Goal: Task Accomplishment & Management: Manage account settings

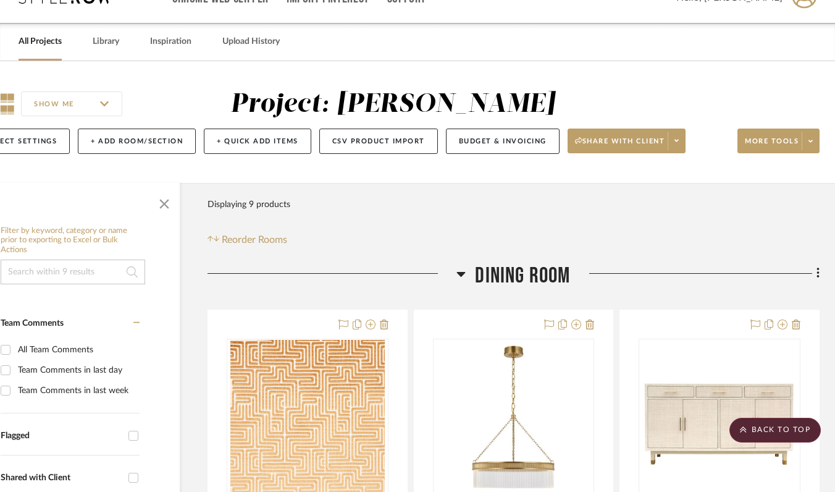
scroll to position [0, 53]
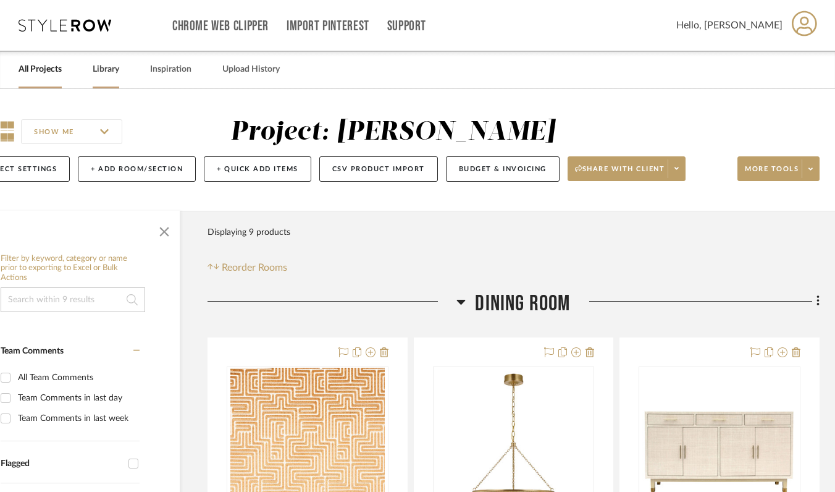
click at [96, 71] on link "Library" at bounding box center [106, 69] width 27 height 17
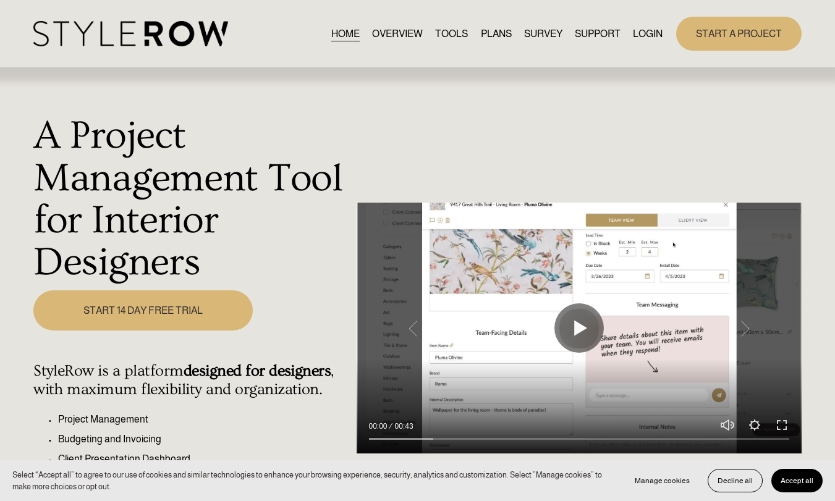
click at [339, 34] on link "HOME" at bounding box center [345, 33] width 28 height 17
click at [789, 482] on span "Accept all" at bounding box center [796, 480] width 33 height 9
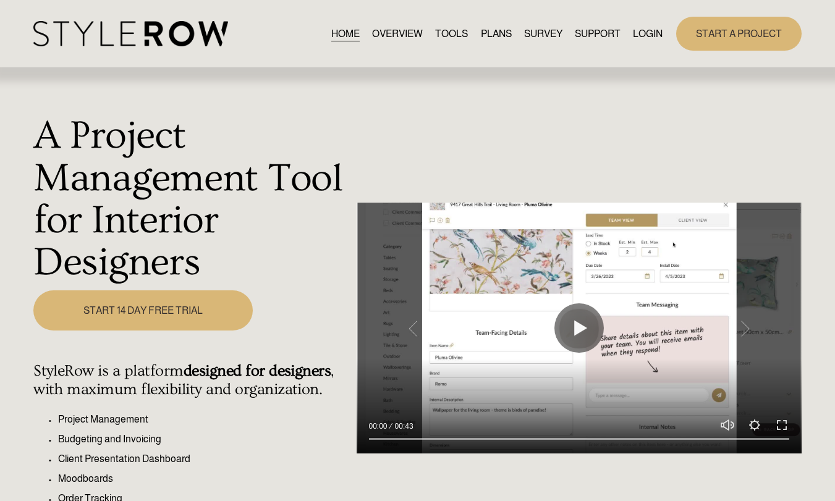
click at [649, 33] on link "LOGIN" at bounding box center [648, 33] width 30 height 17
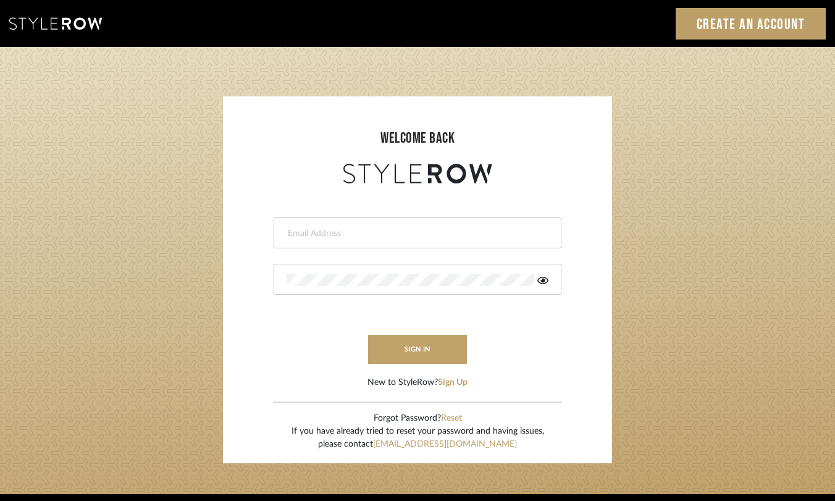
scroll to position [1, 0]
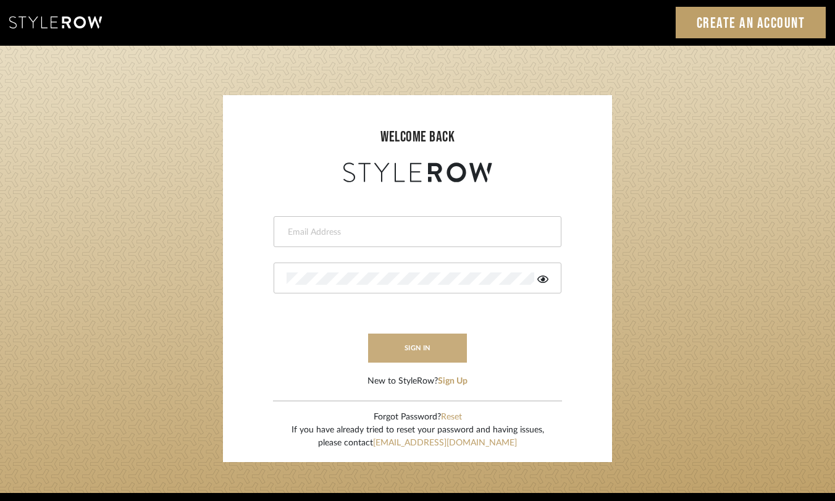
type input "alexis@elementsinteriors.net"
click at [401, 342] on button "sign in" at bounding box center [417, 348] width 99 height 29
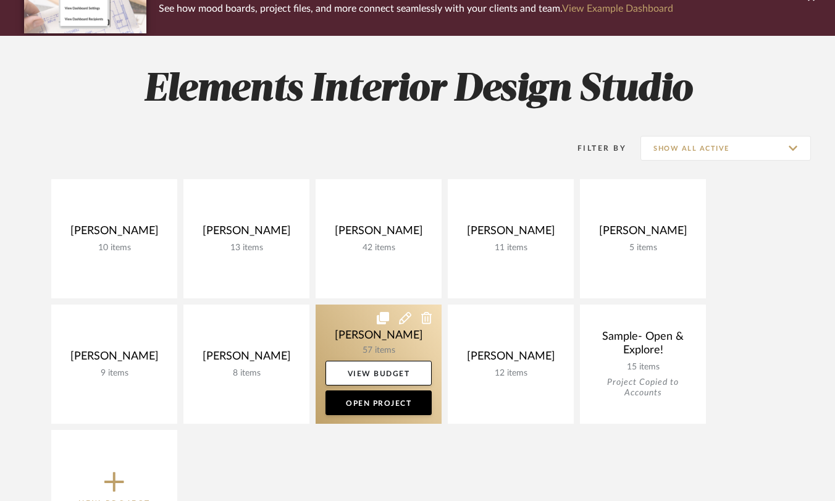
scroll to position [129, 0]
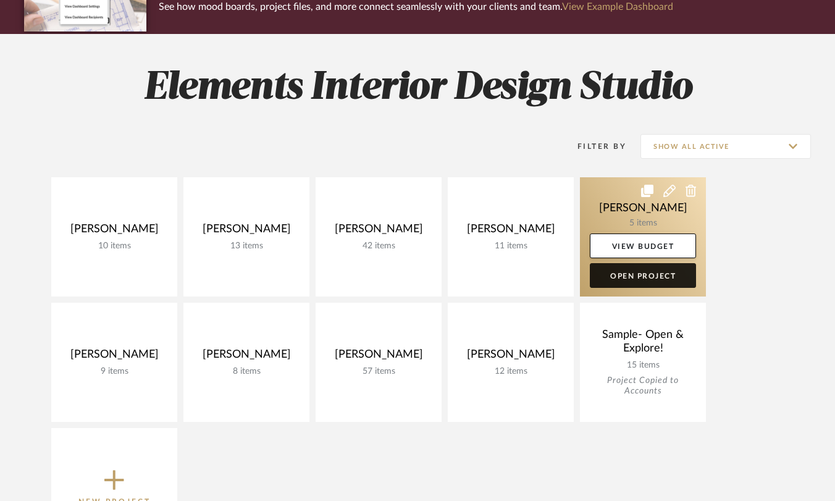
click at [631, 277] on link "Open Project" at bounding box center [643, 275] width 106 height 25
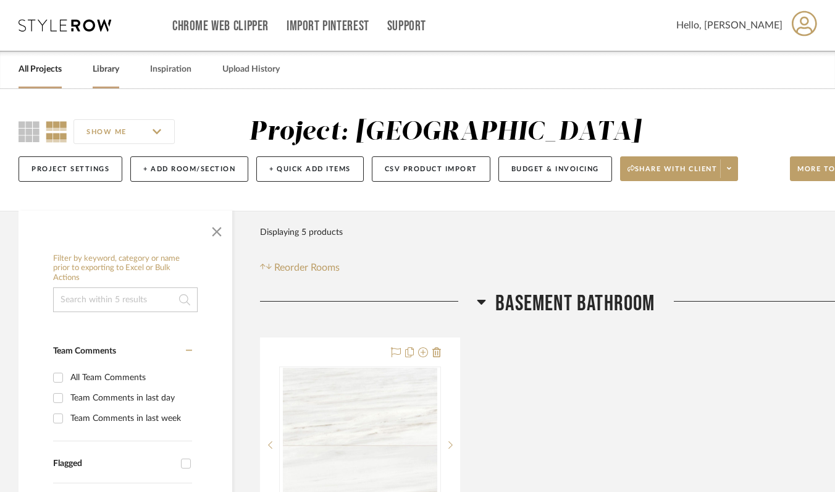
click at [111, 75] on link "Library" at bounding box center [106, 69] width 27 height 17
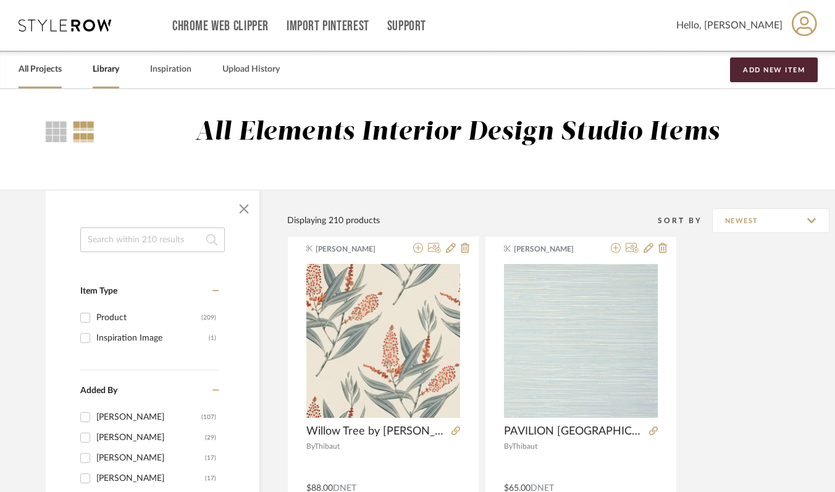
click at [43, 70] on link "All Projects" at bounding box center [40, 69] width 43 height 17
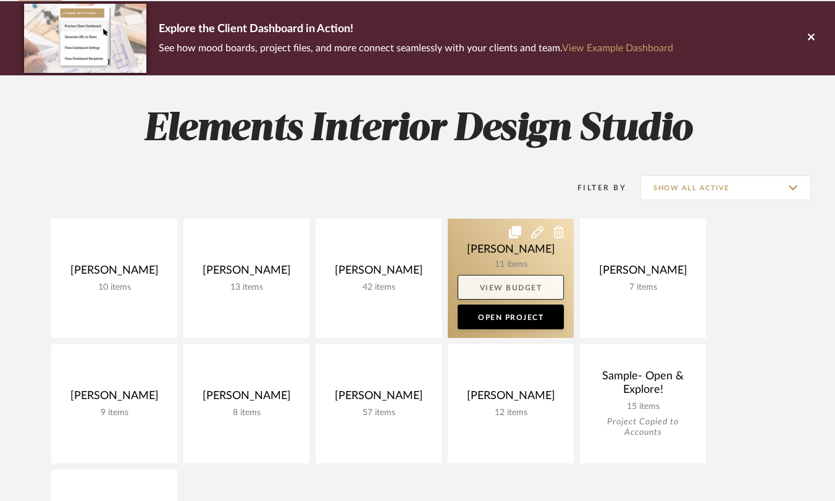
scroll to position [114, 0]
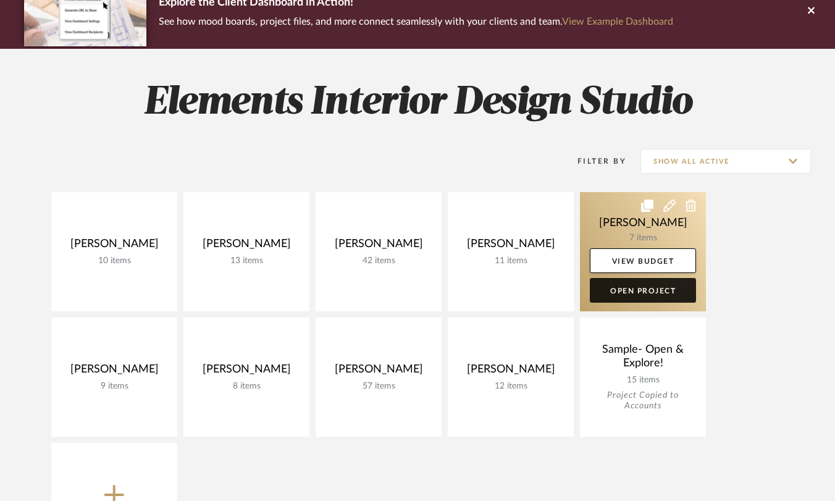
click at [612, 294] on link "Open Project" at bounding box center [643, 290] width 106 height 25
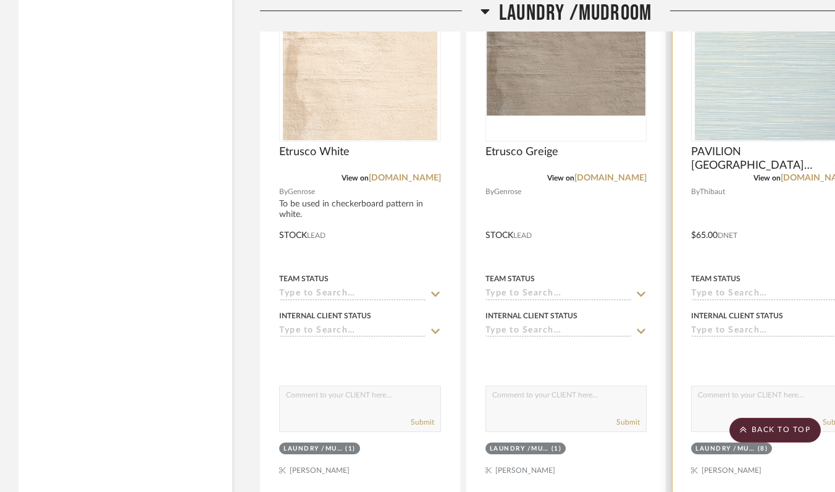
scroll to position [1603, 0]
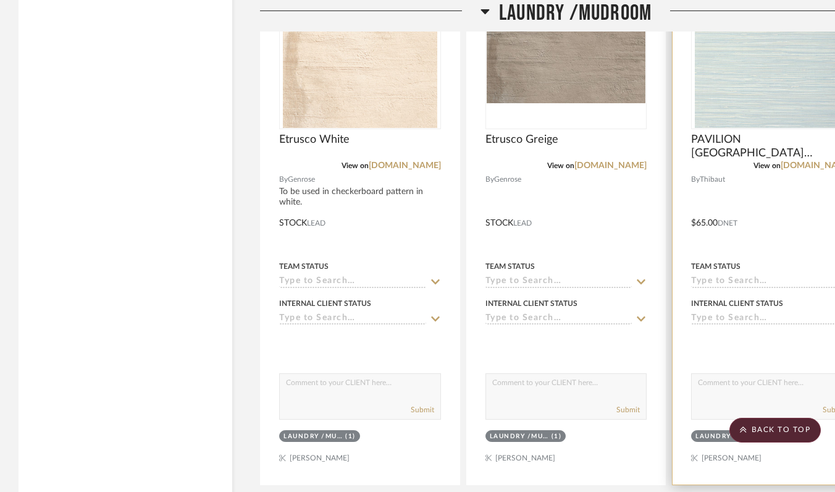
click at [704, 280] on input at bounding box center [764, 282] width 147 height 12
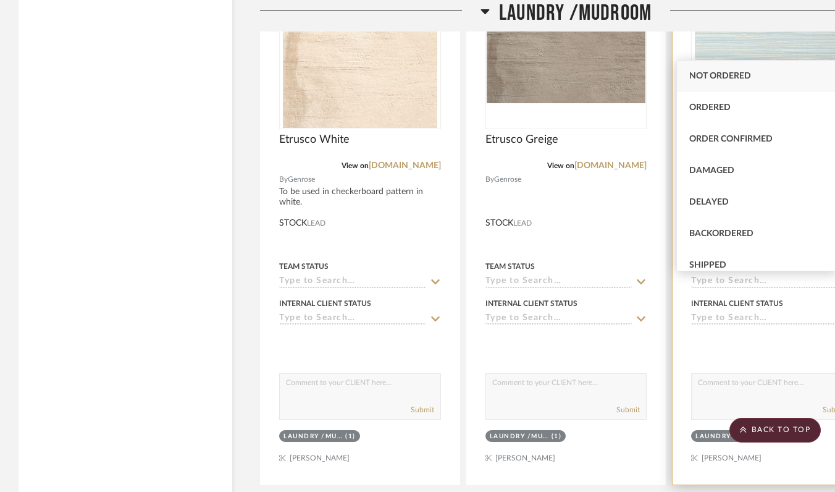
click at [722, 99] on div "Ordered" at bounding box center [757, 108] width 161 height 32
type input "[DATE]"
type input "Ordered"
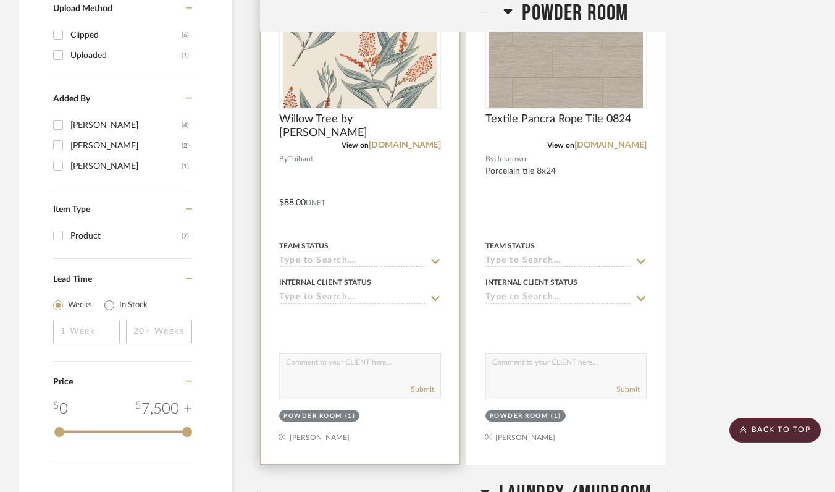
scroll to position [1026, 0]
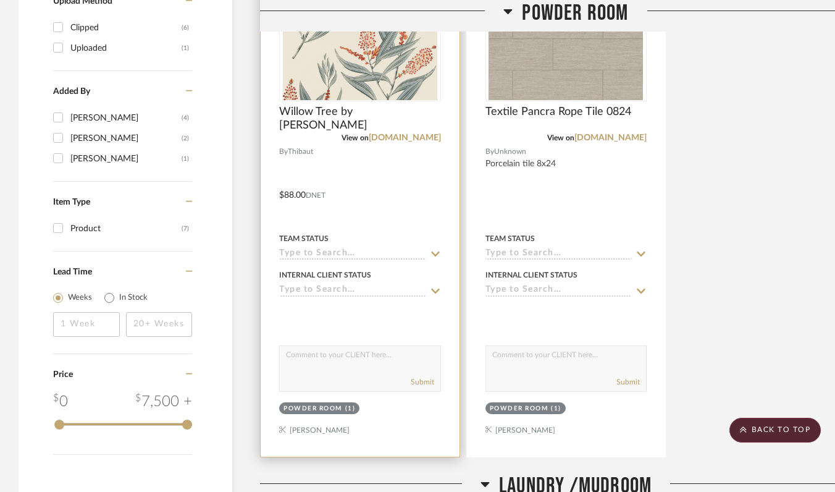
click at [340, 252] on input at bounding box center [352, 254] width 147 height 12
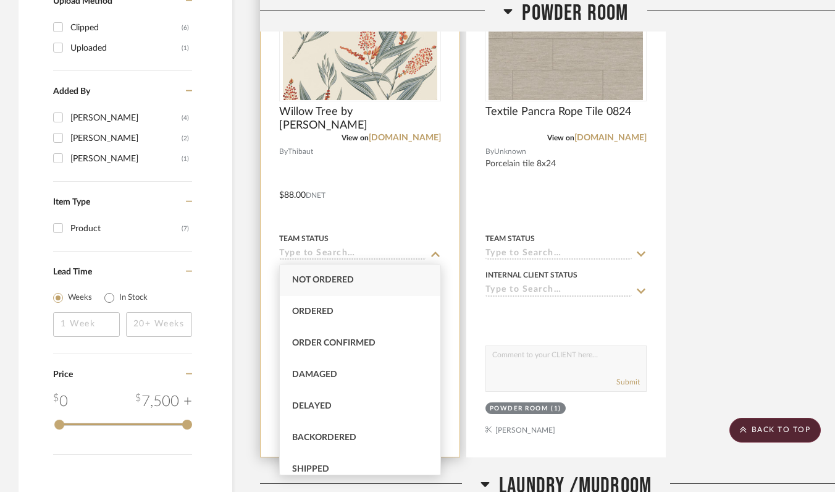
click at [328, 316] on span "Ordered" at bounding box center [312, 311] width 41 height 9
type input "[DATE]"
type input "Ordered"
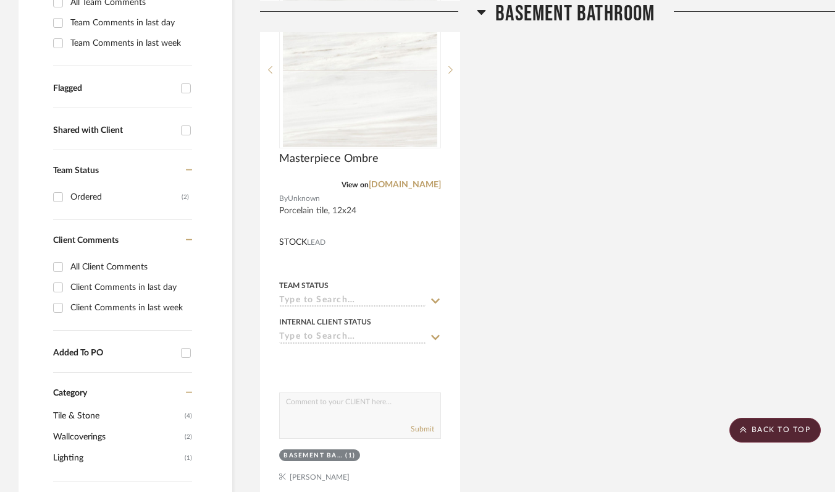
scroll to position [0, 0]
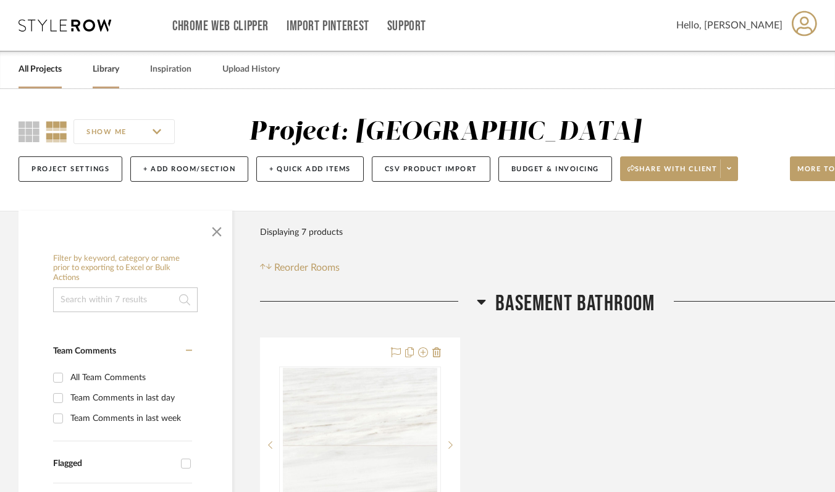
click at [96, 70] on link "Library" at bounding box center [106, 69] width 27 height 17
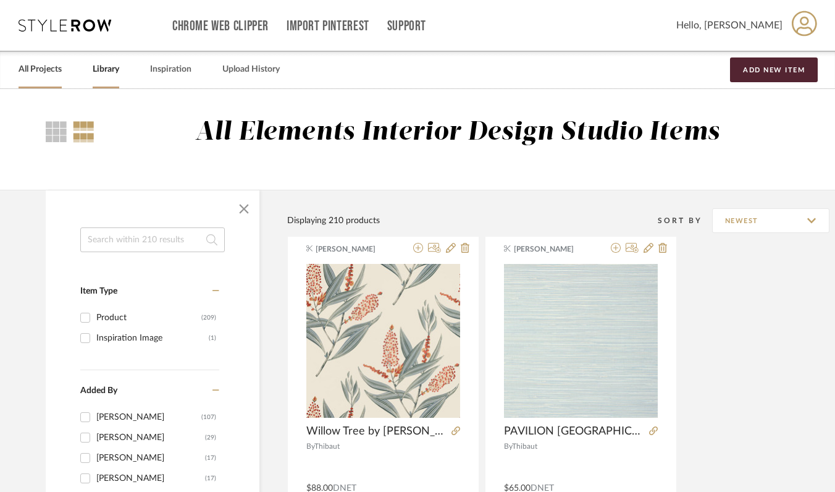
click at [40, 72] on link "All Projects" at bounding box center [40, 69] width 43 height 17
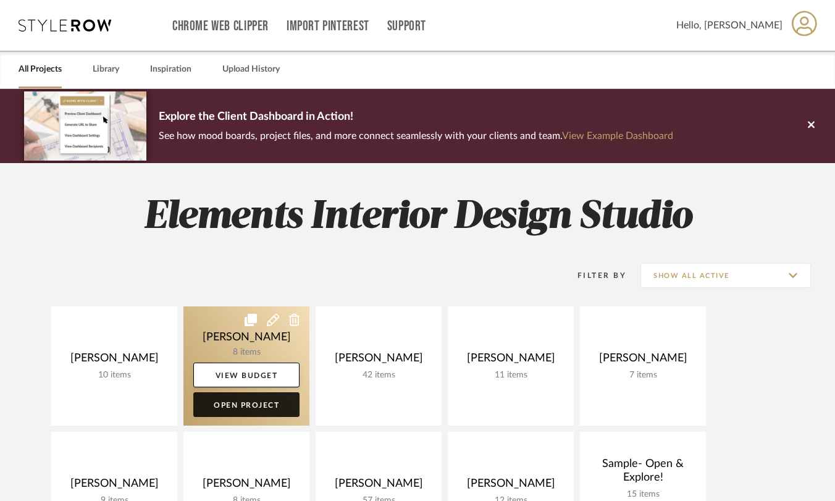
click at [246, 403] on link "Open Project" at bounding box center [246, 404] width 106 height 25
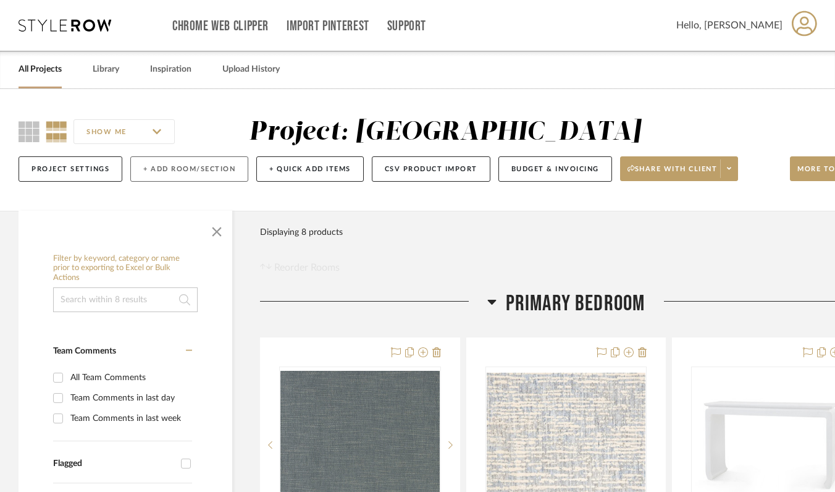
click at [174, 167] on button "+ Add Room/Section" at bounding box center [189, 168] width 118 height 25
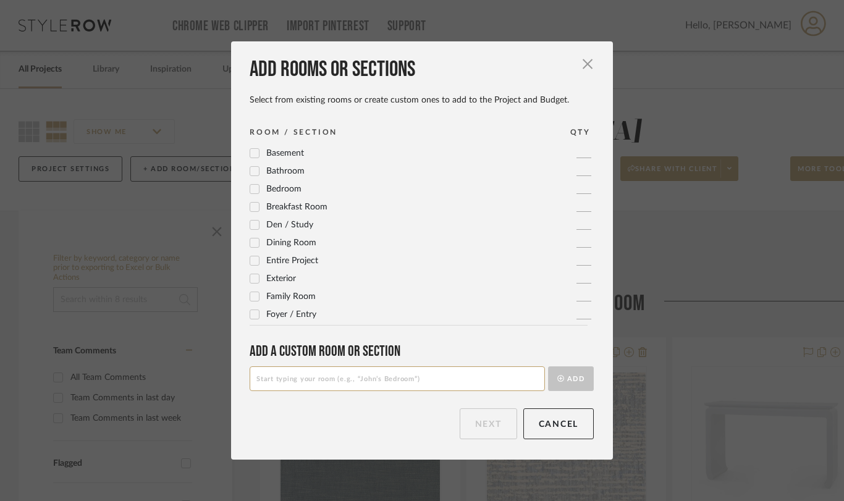
click at [250, 313] on icon at bounding box center [254, 314] width 9 height 9
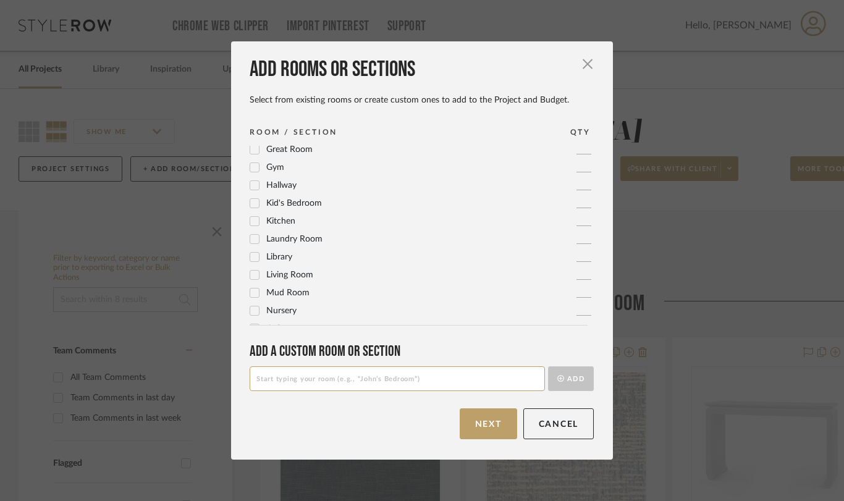
scroll to position [256, 0]
click at [251, 291] on icon at bounding box center [255, 291] width 8 height 6
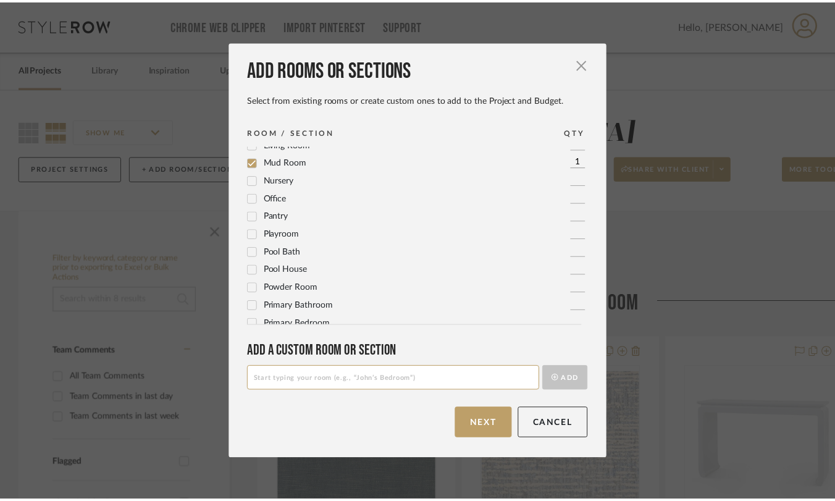
scroll to position [399, 0]
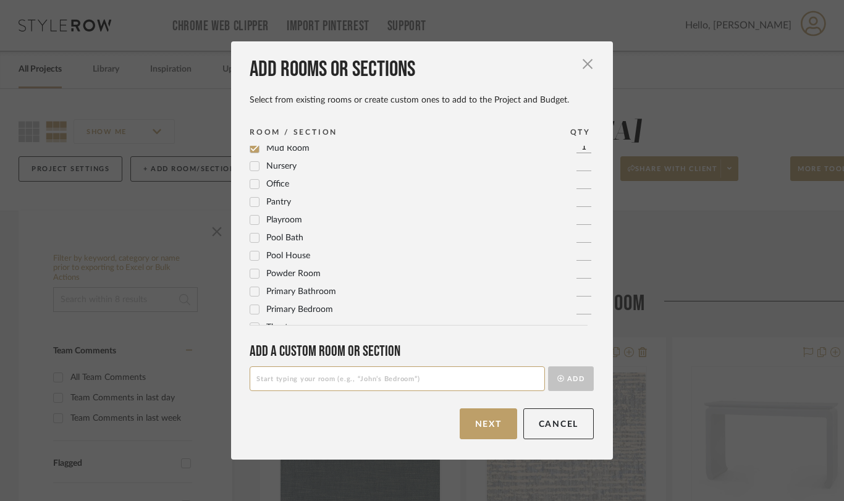
click at [251, 274] on icon at bounding box center [255, 274] width 8 height 6
click at [491, 419] on button "Next" at bounding box center [488, 423] width 57 height 31
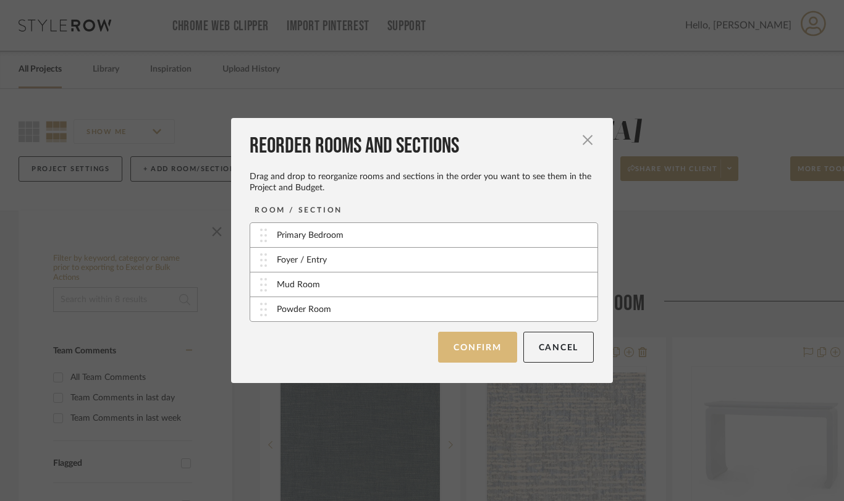
click at [476, 355] on button "Confirm" at bounding box center [477, 347] width 78 height 31
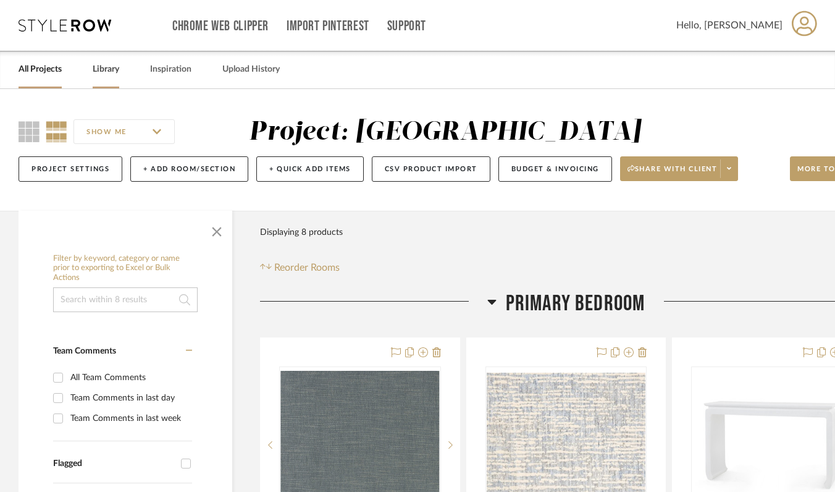
click at [102, 71] on link "Library" at bounding box center [106, 69] width 27 height 17
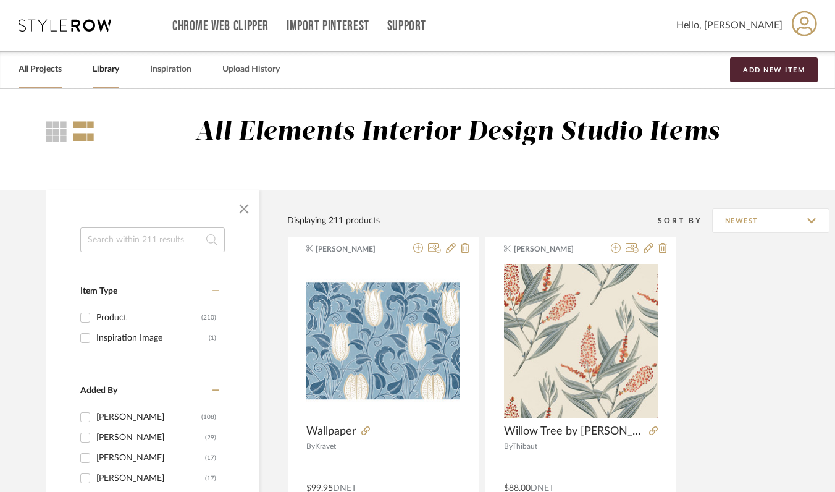
click at [53, 72] on link "All Projects" at bounding box center [40, 69] width 43 height 17
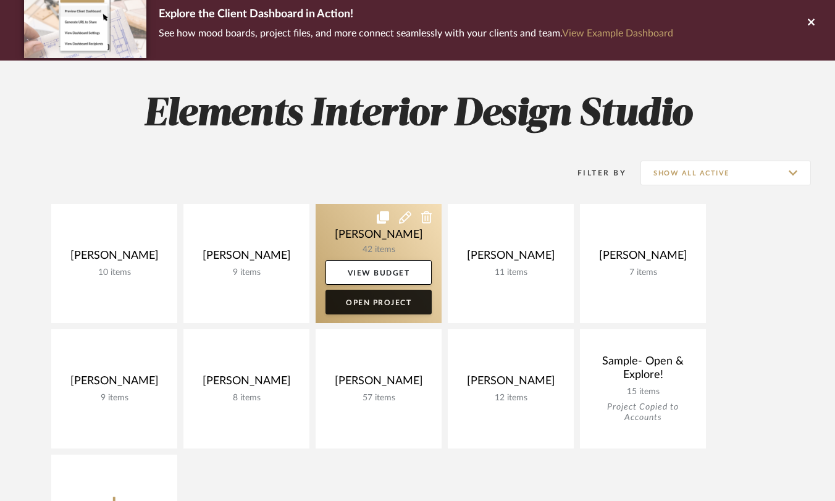
scroll to position [156, 0]
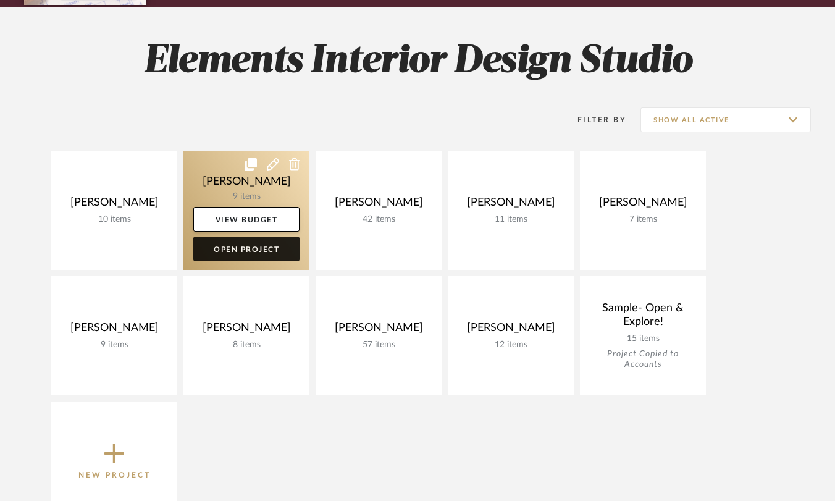
click at [259, 251] on link "Open Project" at bounding box center [246, 249] width 106 height 25
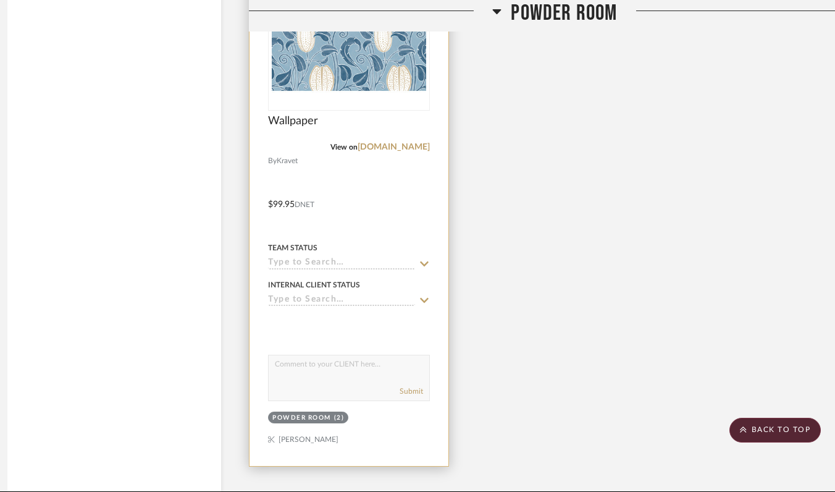
scroll to position [2587, 11]
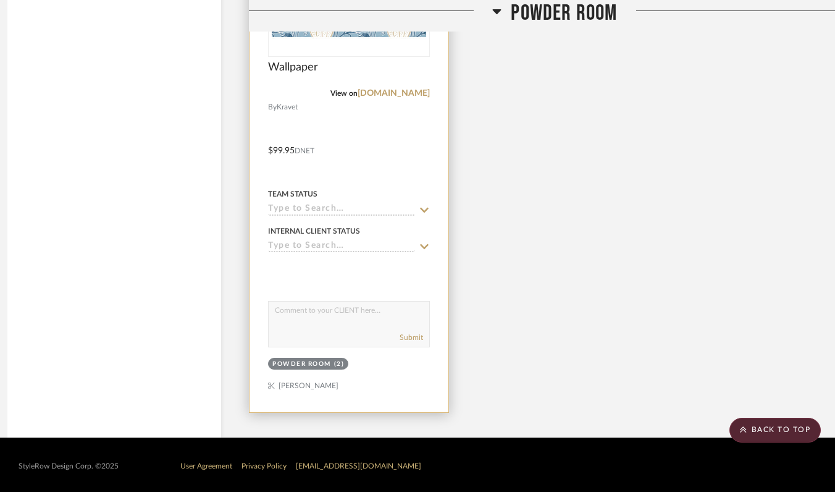
click at [349, 146] on div at bounding box center [349, 142] width 199 height 541
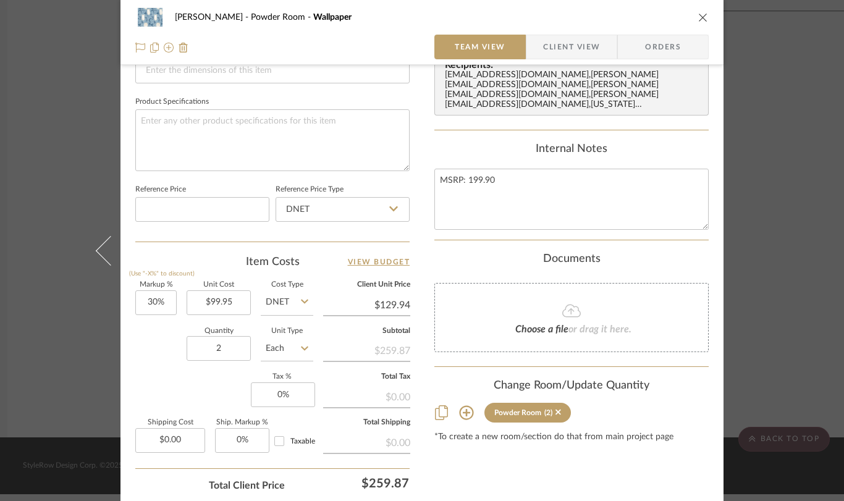
scroll to position [613, 0]
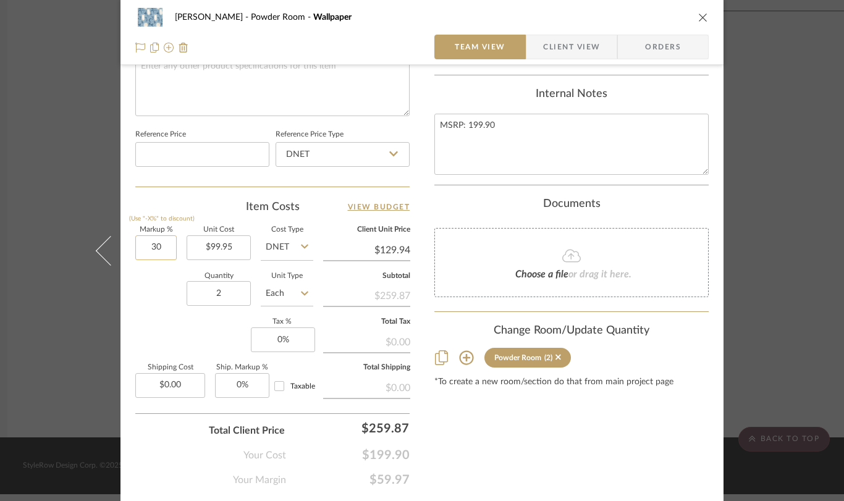
drag, startPoint x: 167, startPoint y: 247, endPoint x: 135, endPoint y: 245, distance: 32.2
click at [135, 245] on input "30" at bounding box center [155, 247] width 41 height 25
drag, startPoint x: 141, startPoint y: 245, endPoint x: 171, endPoint y: 246, distance: 29.7
click at [171, 246] on input "30" at bounding box center [155, 247] width 41 height 25
type input "0%"
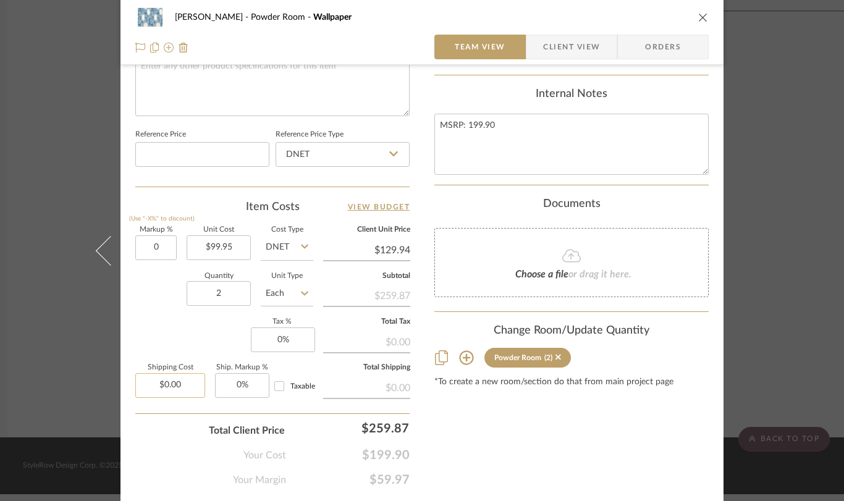
type input "0.00"
click at [182, 379] on input "0.00" at bounding box center [170, 385] width 70 height 25
type input "$99.95"
type input "$40.00"
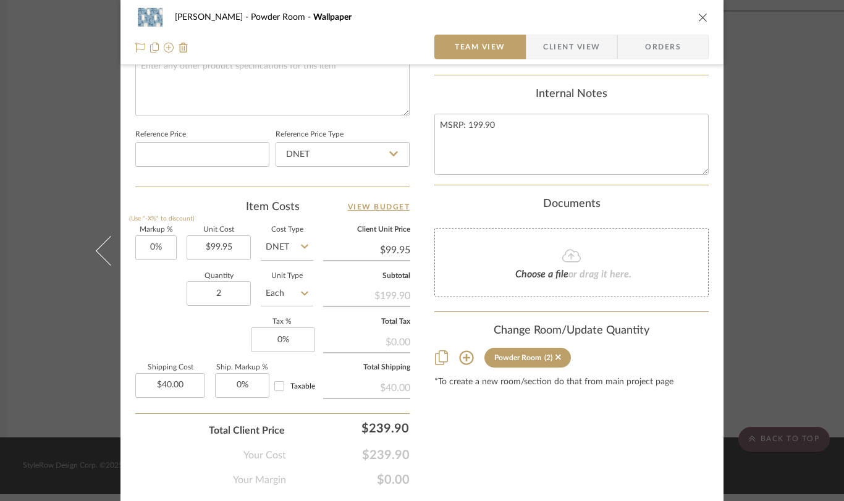
click at [702, 17] on icon "close" at bounding box center [703, 17] width 10 height 10
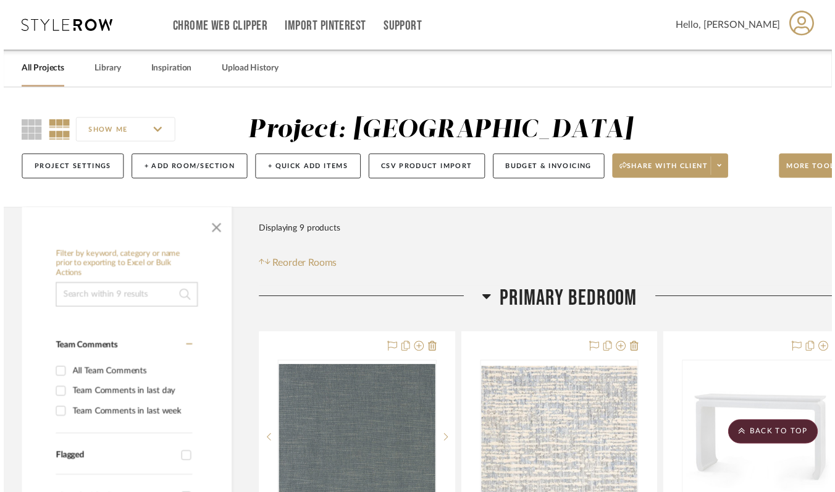
scroll to position [2587, 11]
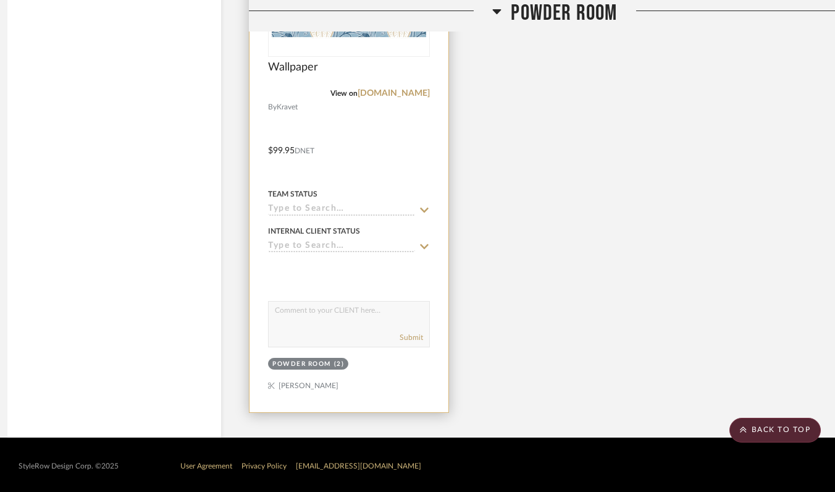
click at [345, 148] on div at bounding box center [349, 142] width 199 height 541
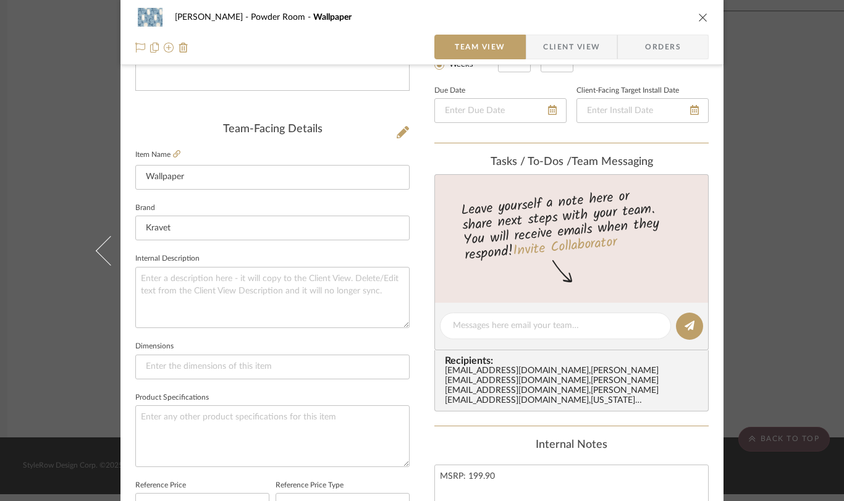
scroll to position [413, 0]
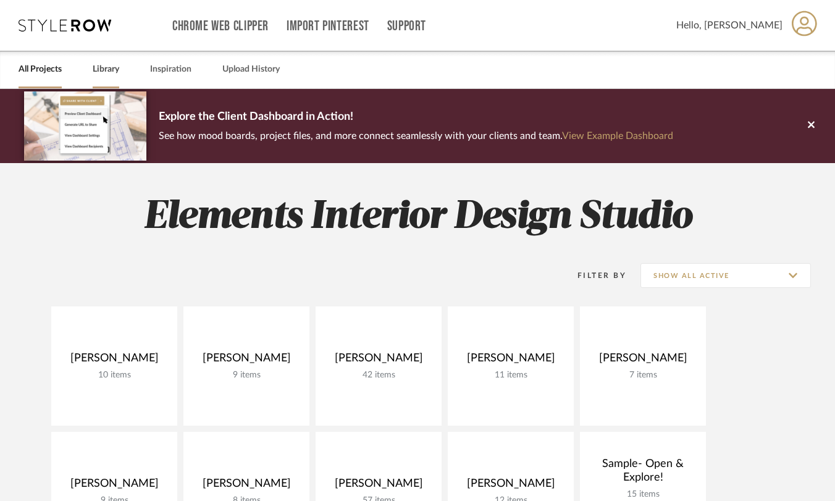
click at [106, 75] on link "Library" at bounding box center [106, 69] width 27 height 17
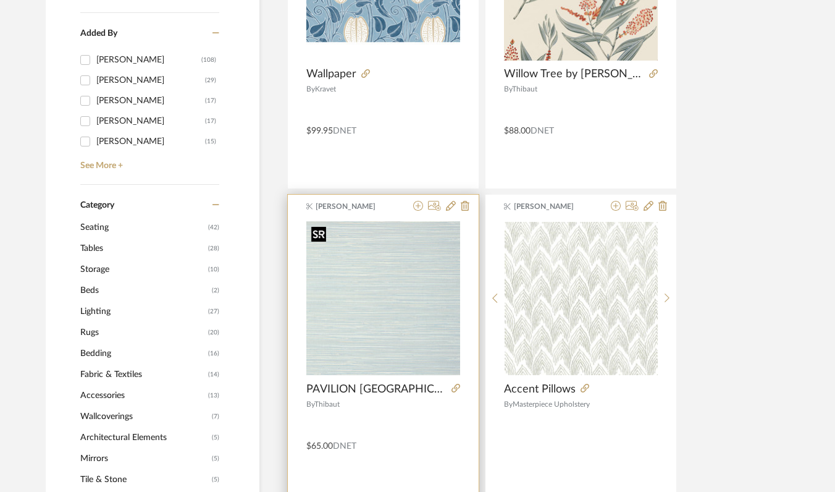
scroll to position [366, 0]
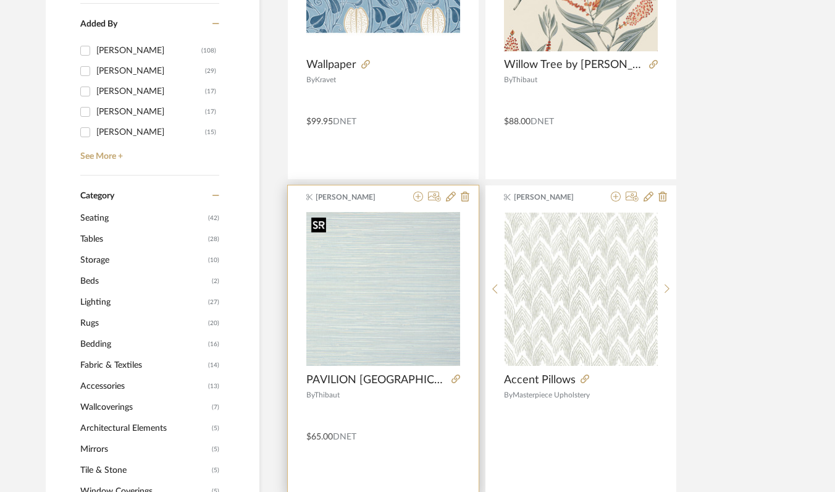
click at [385, 310] on img "0" at bounding box center [383, 289] width 154 height 154
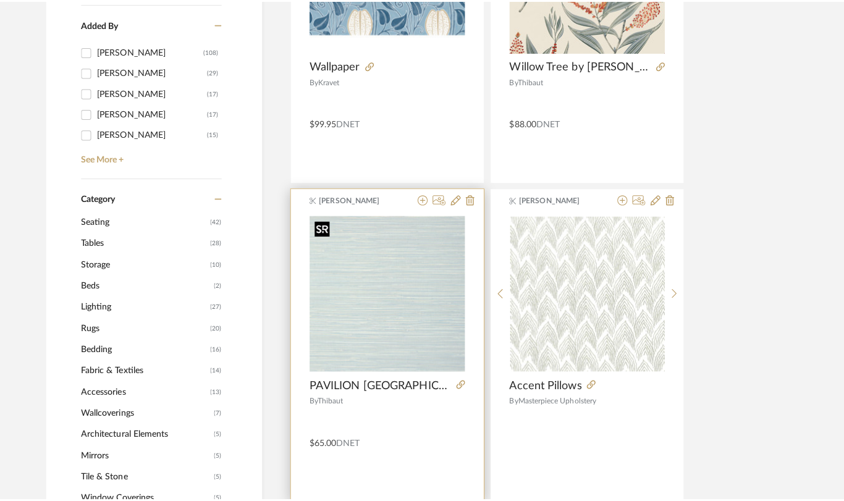
scroll to position [0, 0]
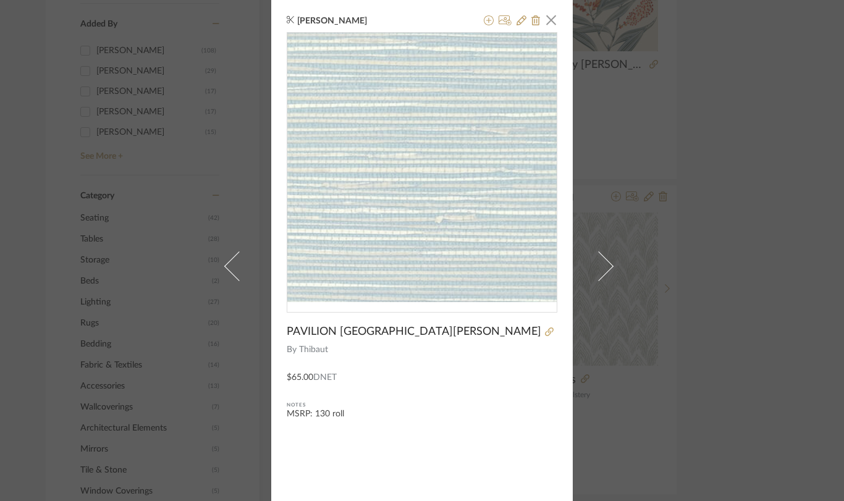
click at [447, 213] on img "0" at bounding box center [421, 167] width 269 height 269
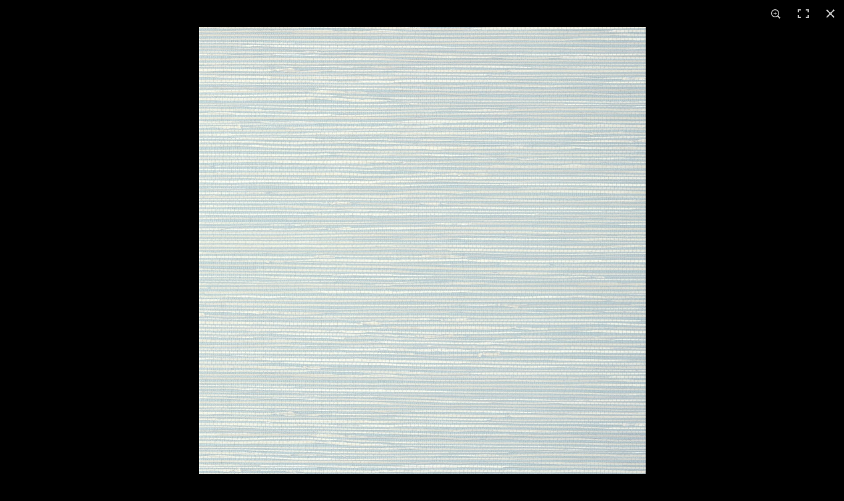
click at [830, 8] on button at bounding box center [830, 13] width 27 height 27
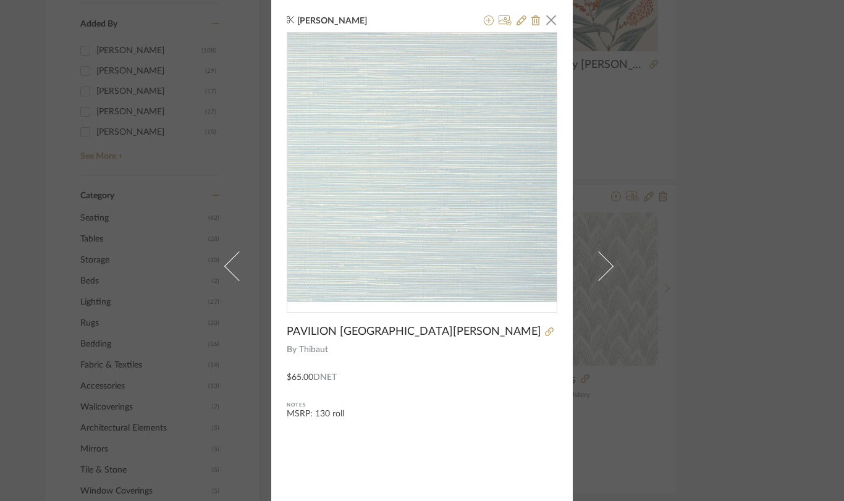
click at [492, 401] on div "Notes" at bounding box center [422, 405] width 271 height 12
click at [516, 20] on icon at bounding box center [521, 20] width 10 height 10
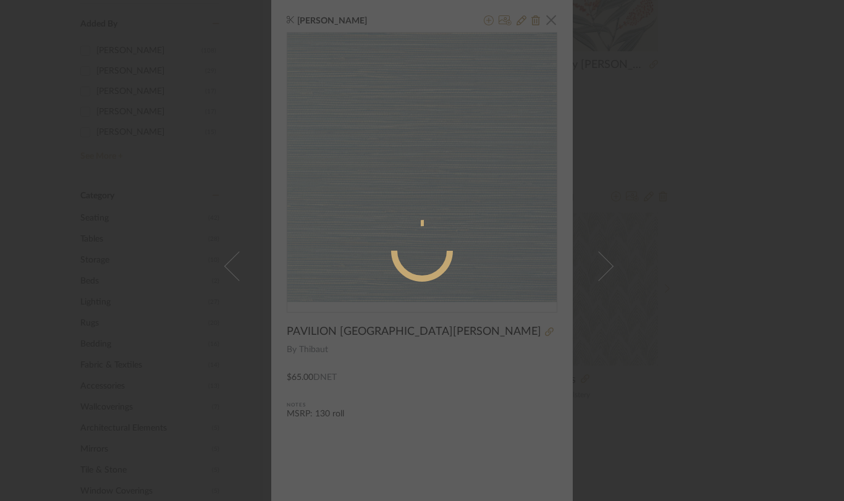
radio input "true"
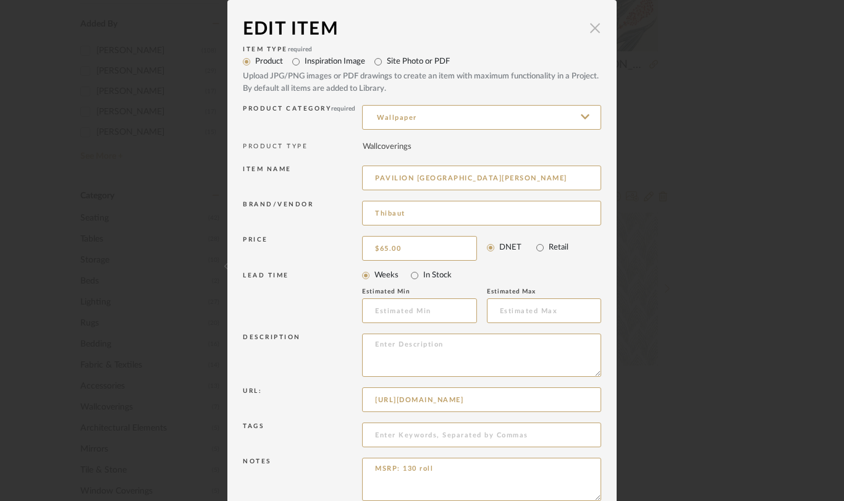
click at [586, 28] on span "button" at bounding box center [595, 27] width 25 height 25
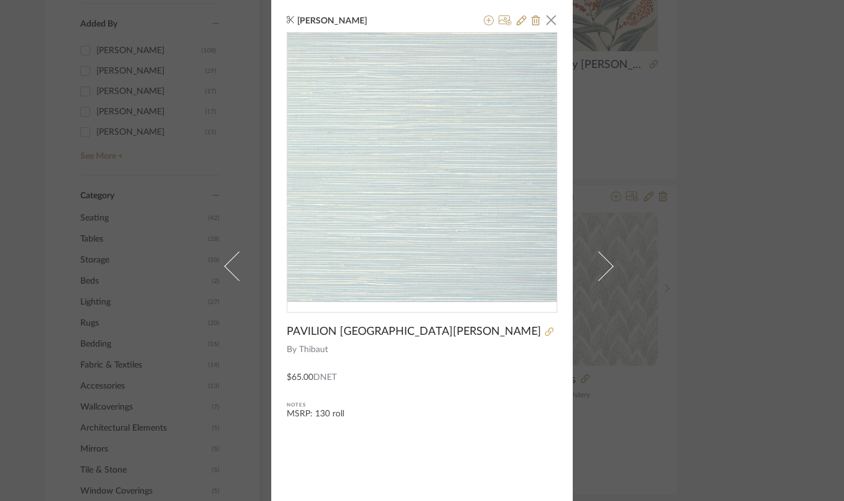
click at [545, 334] on icon at bounding box center [549, 331] width 9 height 9
click at [484, 19] on icon at bounding box center [489, 20] width 10 height 10
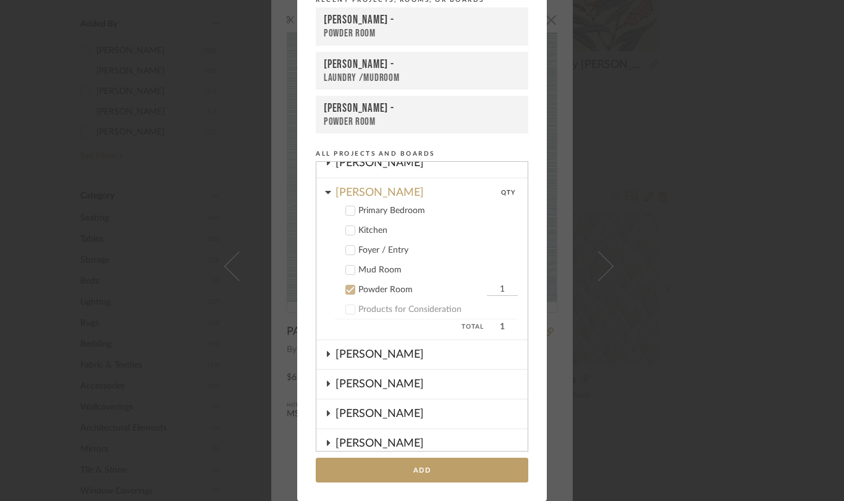
scroll to position [42, 0]
click at [348, 291] on icon at bounding box center [350, 289] width 9 height 9
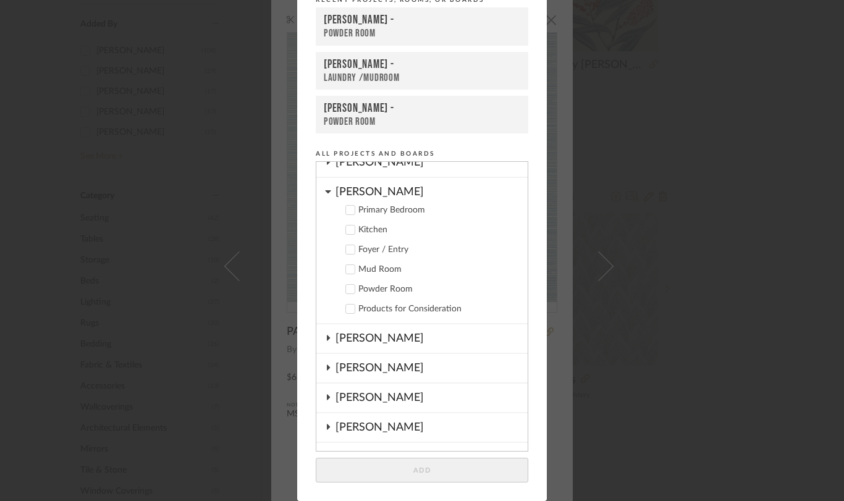
click at [347, 266] on icon at bounding box center [350, 269] width 9 height 9
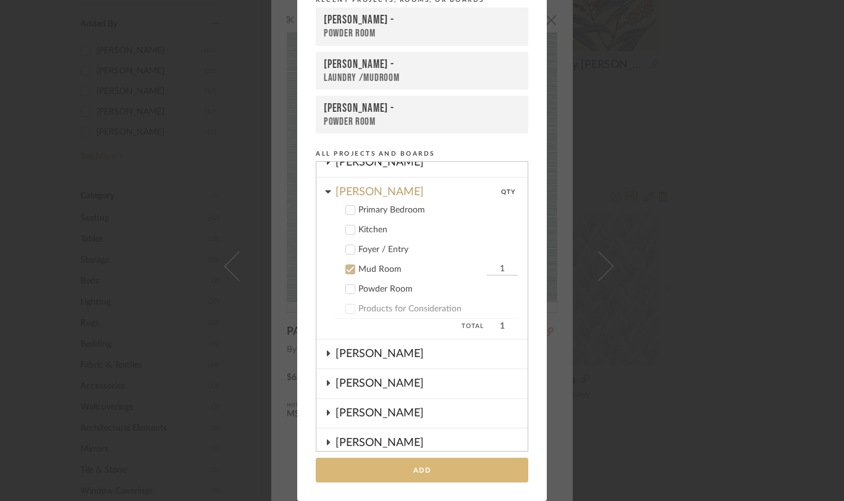
click at [397, 469] on button "Add" at bounding box center [422, 470] width 213 height 25
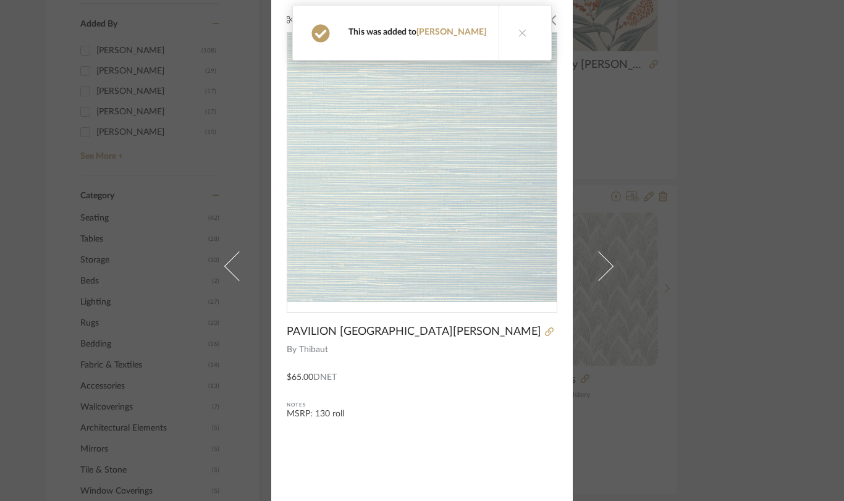
click at [161, 252] on div "[PERSON_NAME] × PAVILION St. [PERSON_NAME] By [PERSON_NAME] $65.00 DNET Notes M…" at bounding box center [422, 250] width 844 height 501
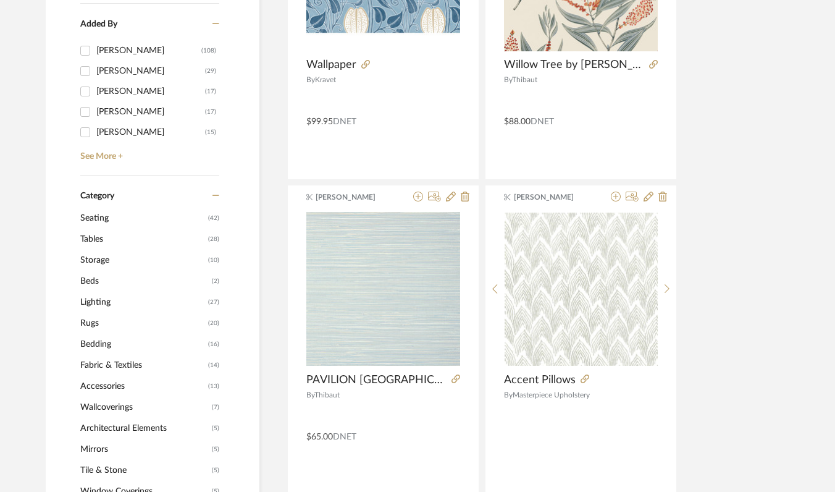
scroll to position [0, 0]
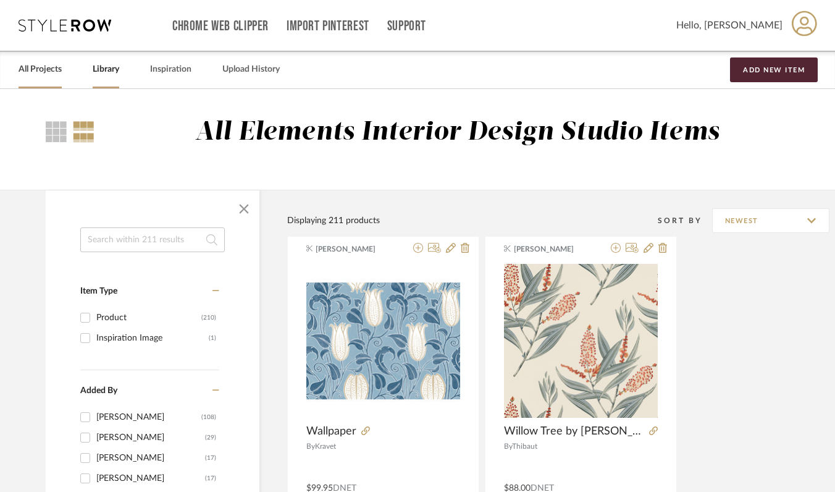
click at [46, 65] on link "All Projects" at bounding box center [40, 69] width 43 height 17
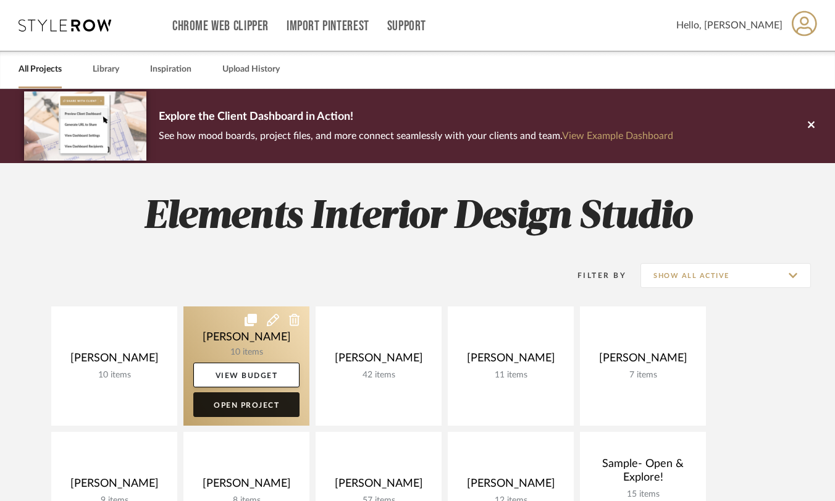
click at [228, 403] on link "Open Project" at bounding box center [246, 404] width 106 height 25
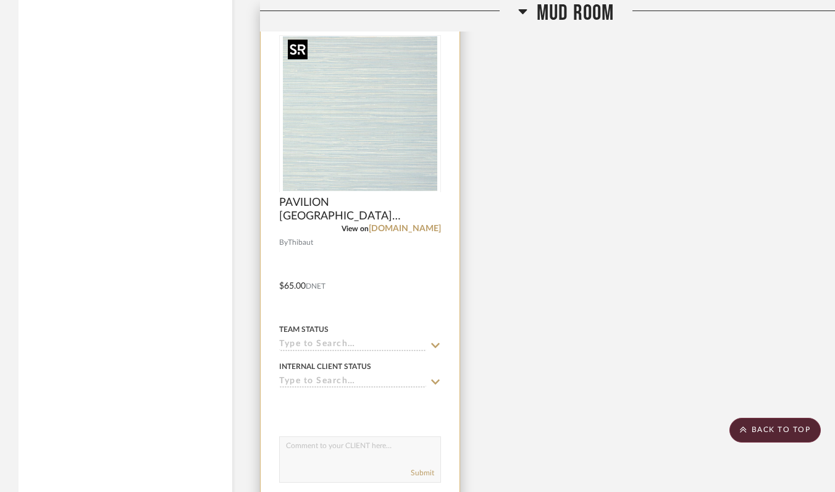
scroll to position [2328, 2]
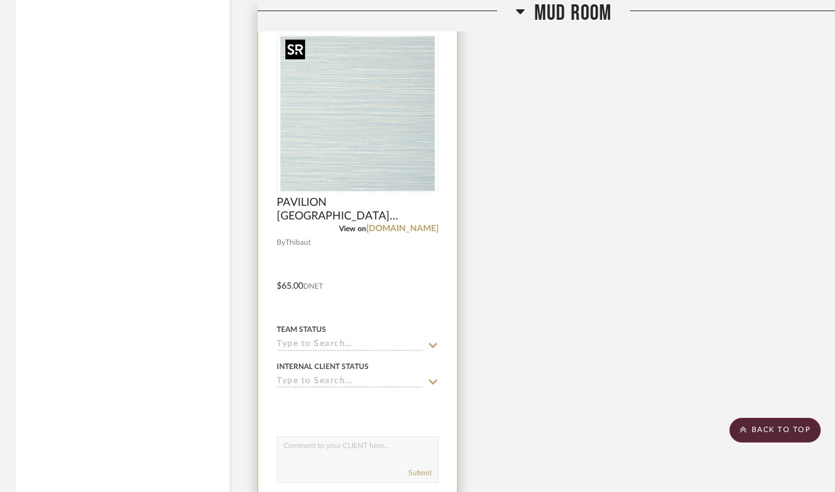
click at [331, 115] on img "0" at bounding box center [357, 113] width 154 height 154
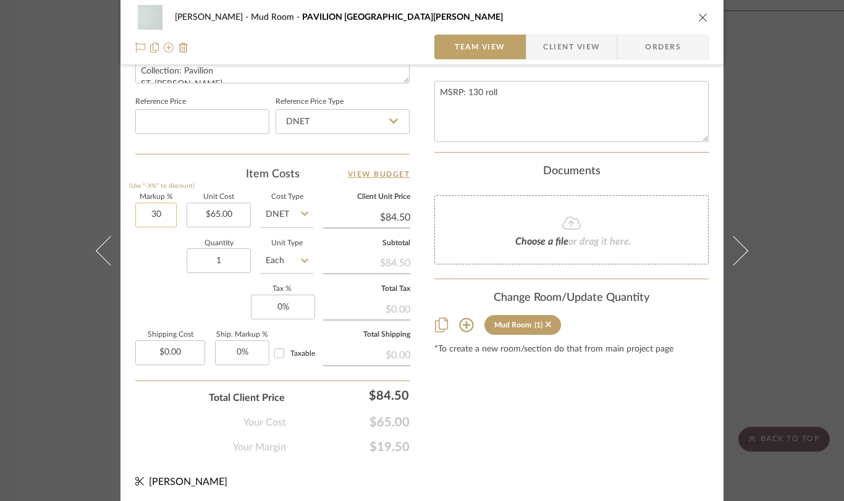
scroll to position [647, 0]
click at [164, 216] on input "30" at bounding box center [155, 214] width 41 height 25
type input "0%"
click at [238, 256] on input "1" at bounding box center [219, 260] width 64 height 25
type input "$65.00"
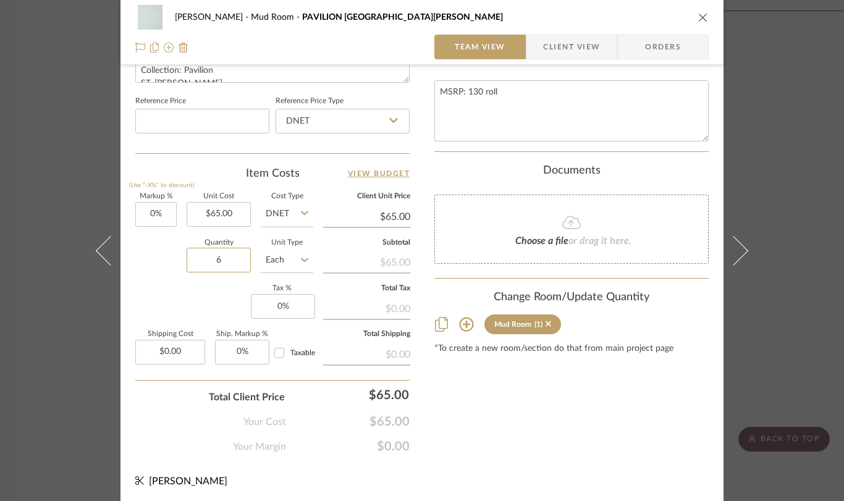
type input "6"
click at [183, 352] on input "0.00" at bounding box center [170, 352] width 70 height 25
type input "$71.00"
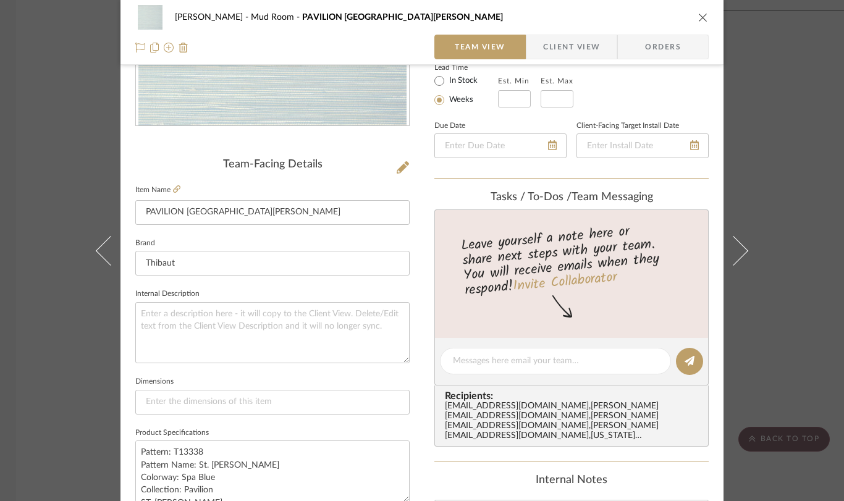
scroll to position [0, 0]
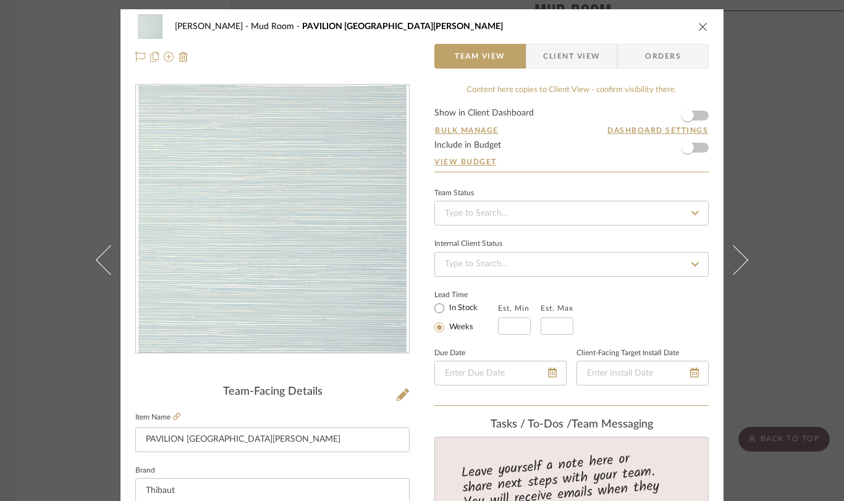
click at [698, 23] on icon "close" at bounding box center [703, 27] width 10 height 10
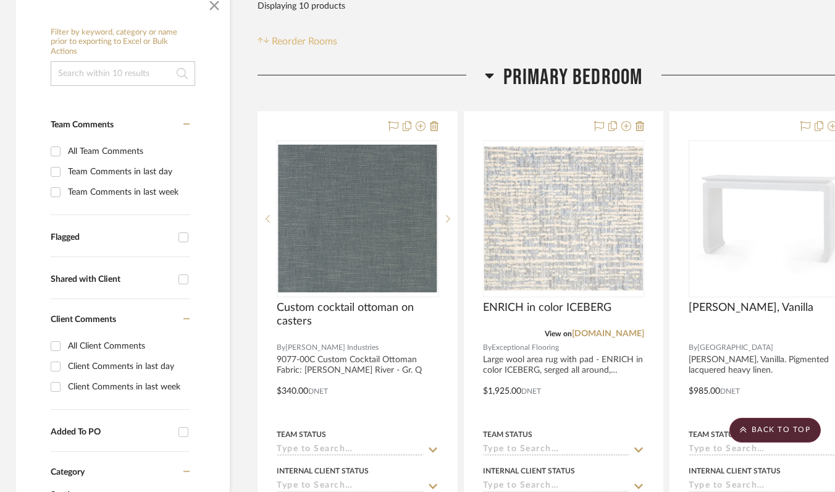
scroll to position [0, 2]
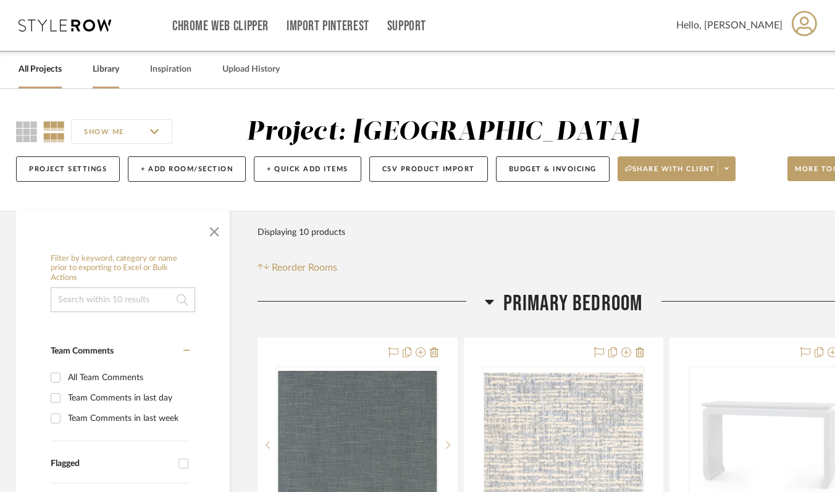
click at [99, 65] on link "Library" at bounding box center [106, 69] width 27 height 17
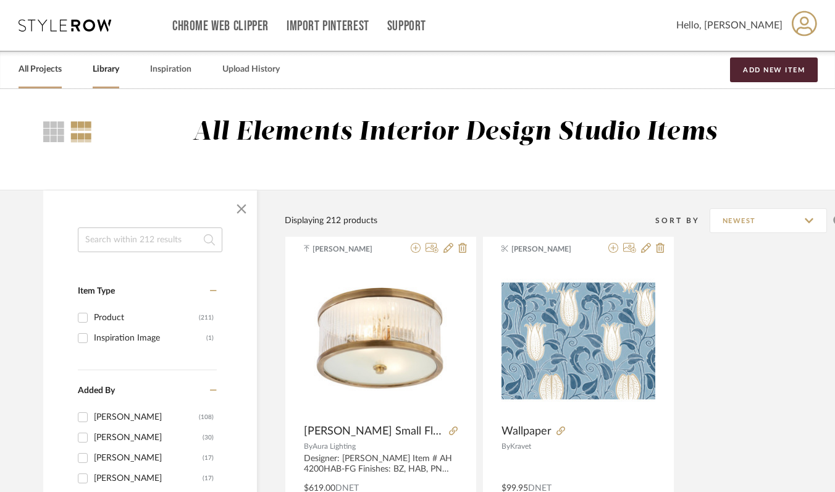
click at [40, 71] on link "All Projects" at bounding box center [40, 69] width 43 height 17
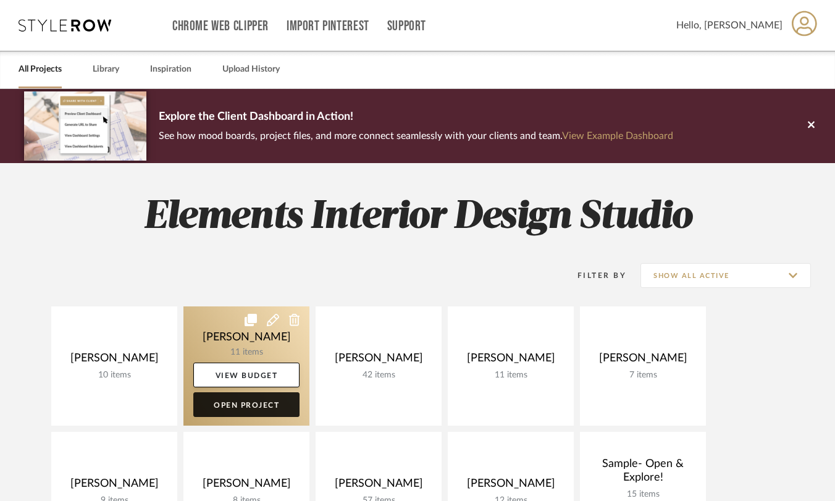
click at [257, 397] on link "Open Project" at bounding box center [246, 404] width 106 height 25
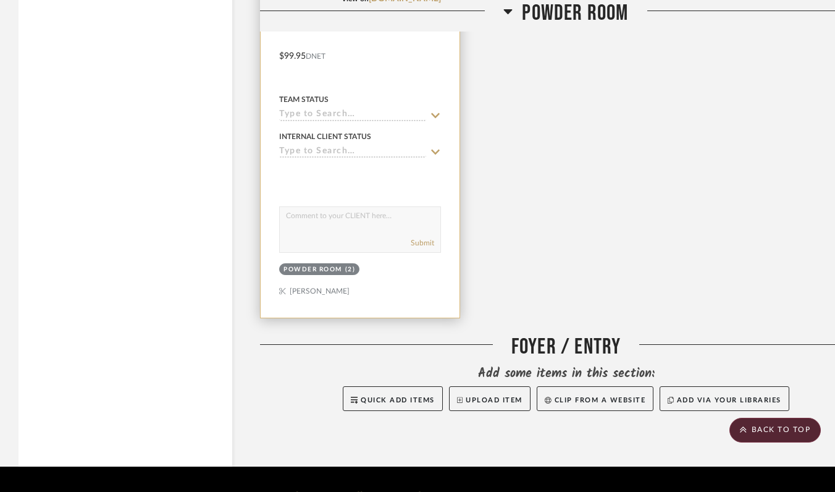
scroll to position [3547, 0]
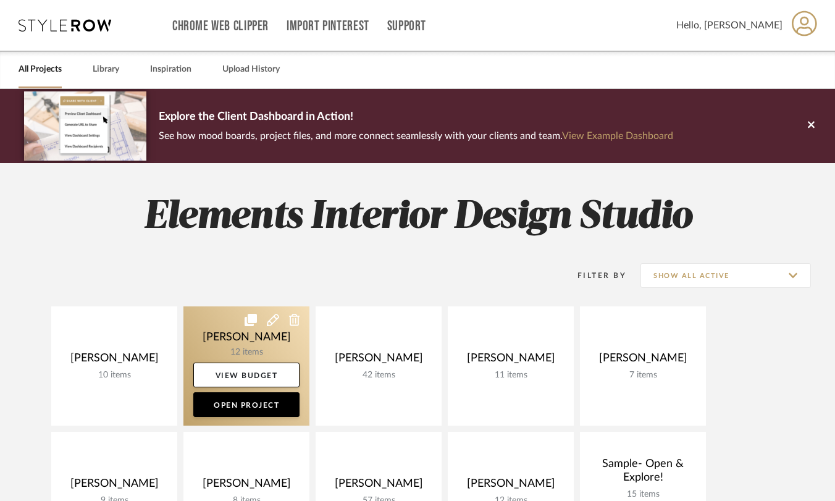
click at [243, 390] on link at bounding box center [246, 365] width 126 height 119
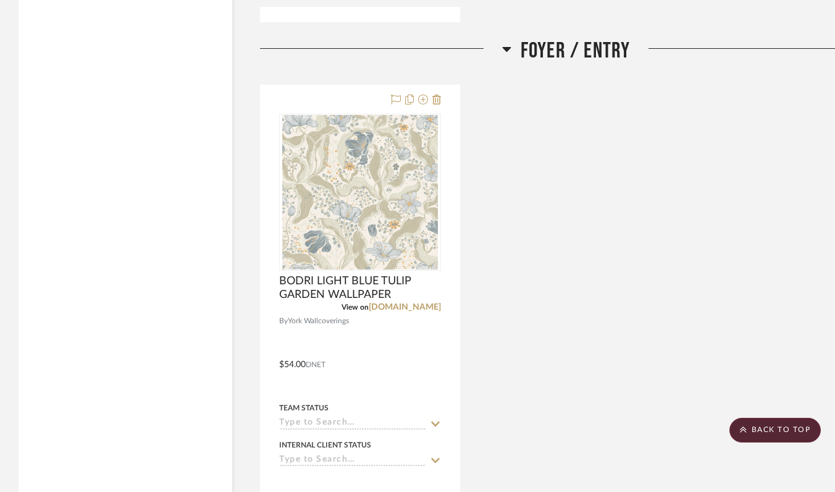
scroll to position [4027, 0]
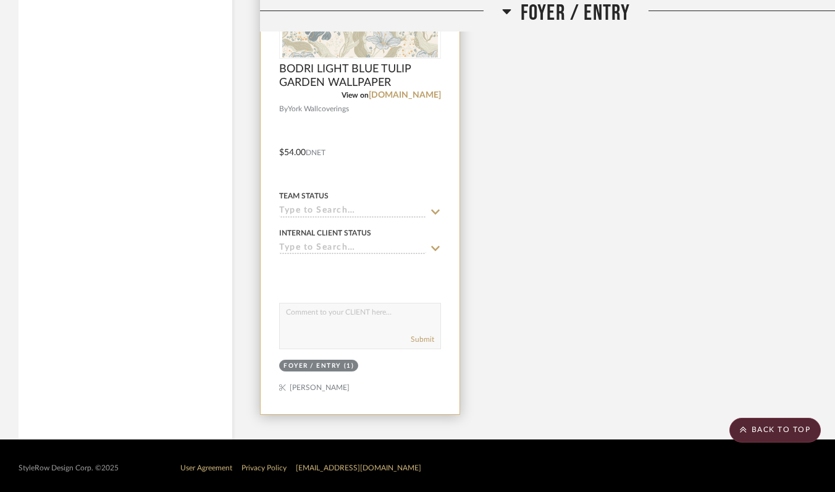
click at [364, 130] on div at bounding box center [360, 143] width 199 height 541
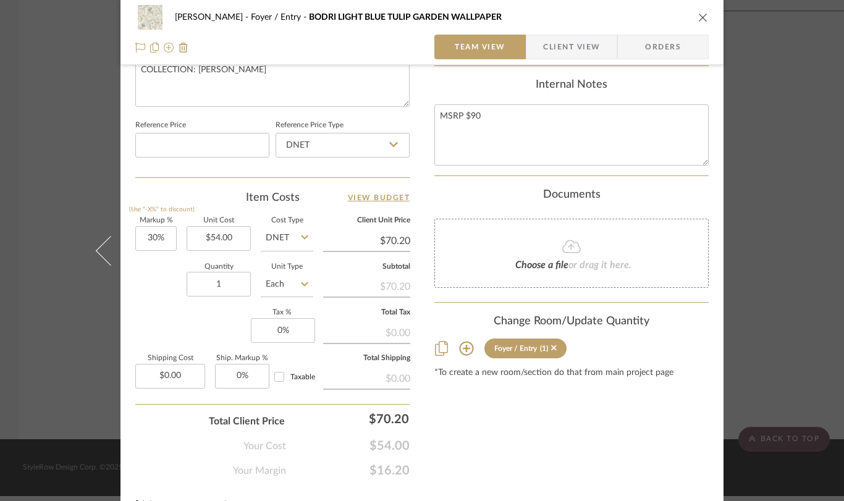
scroll to position [630, 0]
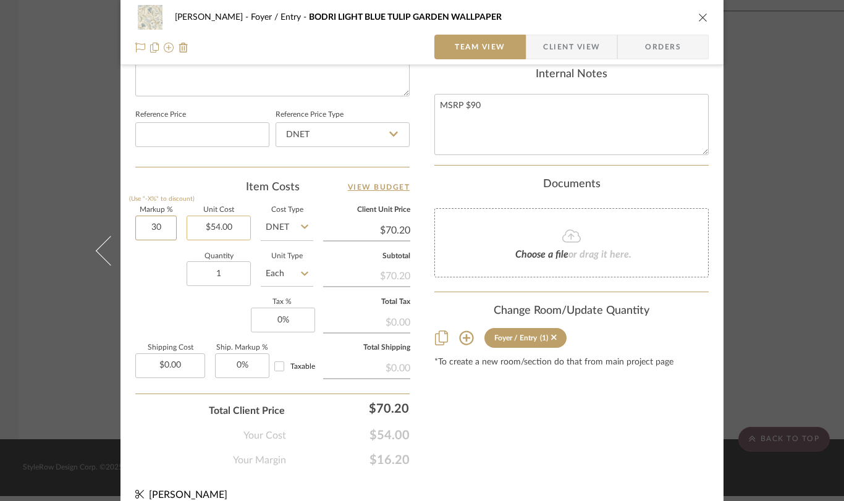
drag, startPoint x: 164, startPoint y: 230, endPoint x: 187, endPoint y: 234, distance: 22.5
click at [187, 234] on div "Markup % (Use "-X%" to discount) 30 Unit Cost $54.00 Cost Type DNET Client Unit…" at bounding box center [272, 297] width 274 height 180
type input "0%"
click at [140, 264] on div "Quantity 1 Unit Type Each" at bounding box center [224, 276] width 178 height 44
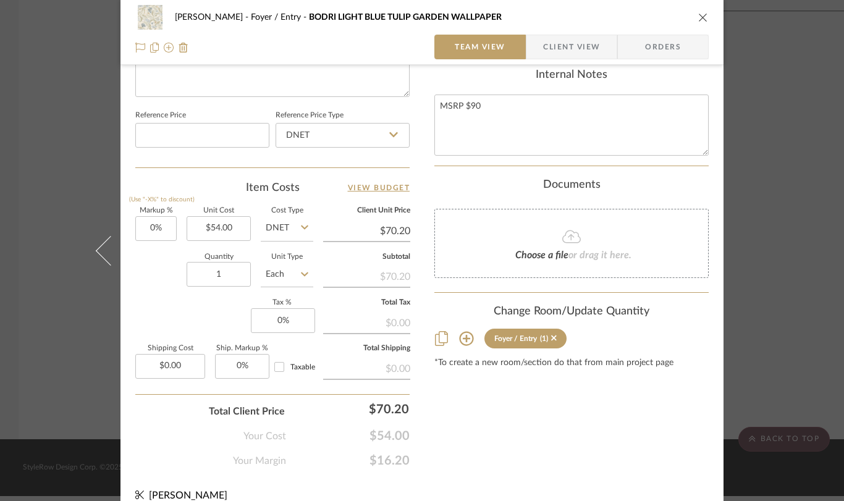
type input "$54.00"
click at [183, 366] on input "0.00" at bounding box center [170, 366] width 70 height 25
type input "$21.00"
click at [169, 312] on div "Markup % (Use "-X%" to discount) 0% Unit Cost $54.00 Cost Type DNET Client Unit…" at bounding box center [272, 298] width 274 height 180
click at [230, 274] on input "1" at bounding box center [219, 274] width 64 height 25
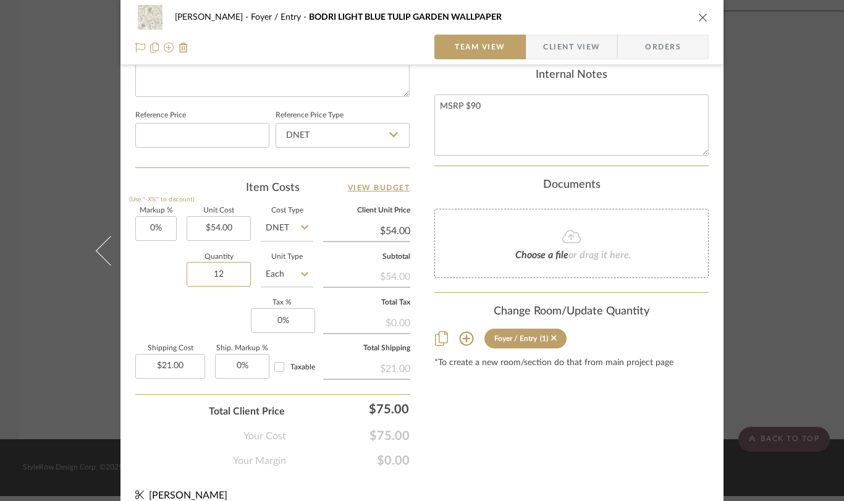
type input "12"
click at [146, 276] on div "Quantity 12 Unit Type Each" at bounding box center [224, 276] width 178 height 44
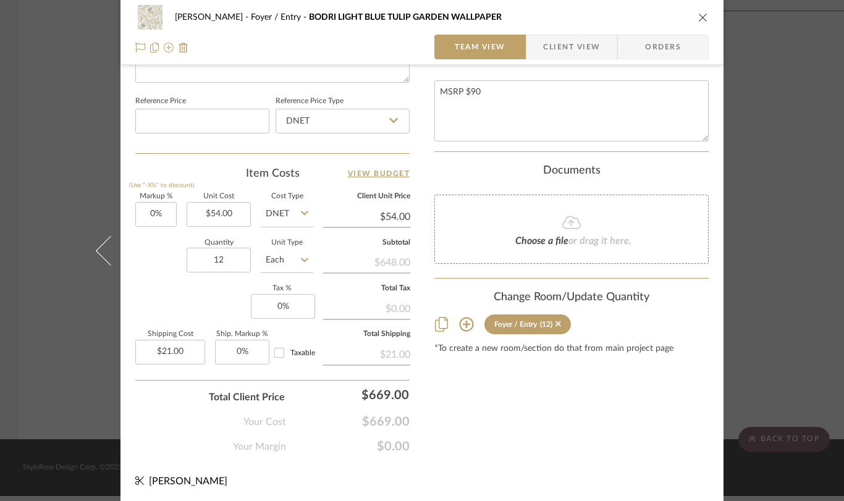
scroll to position [641, 0]
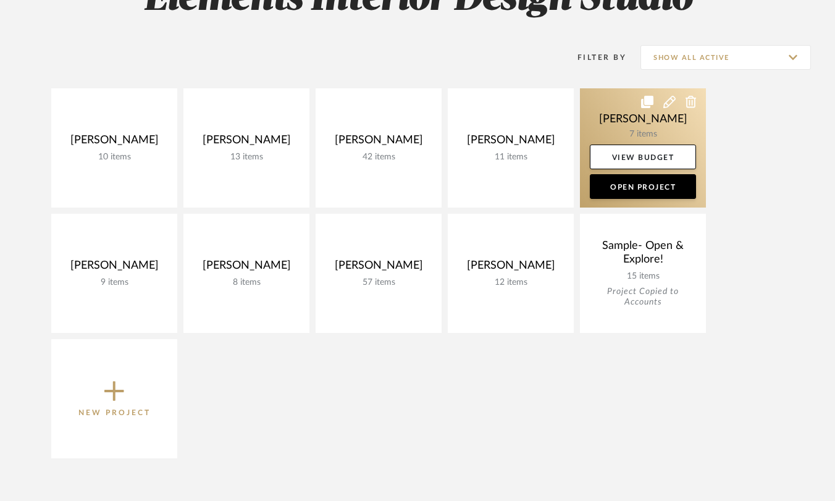
scroll to position [285, 0]
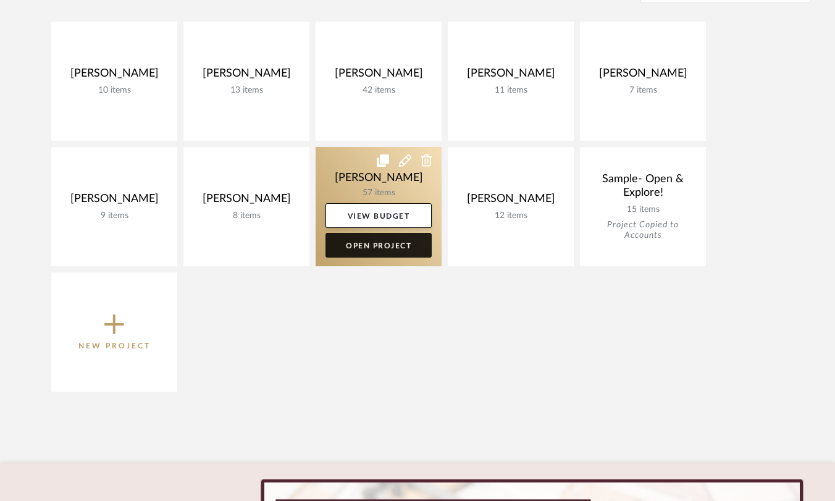
click at [364, 247] on link "Open Project" at bounding box center [379, 245] width 106 height 25
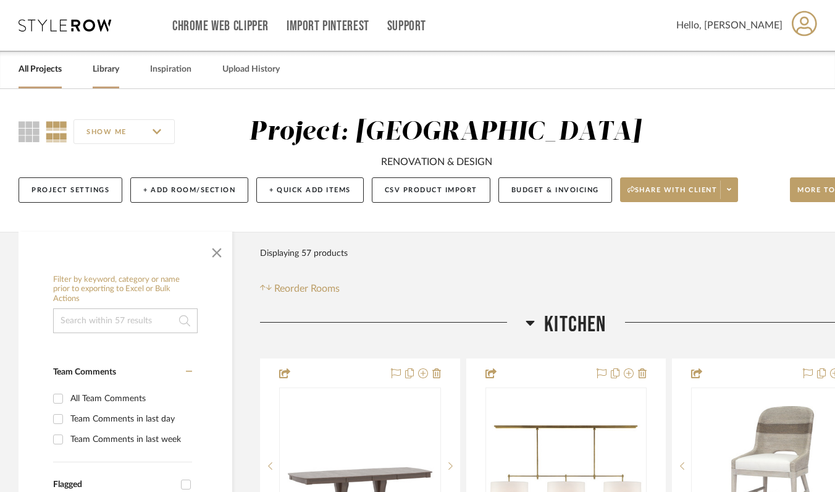
click at [105, 65] on link "Library" at bounding box center [106, 69] width 27 height 17
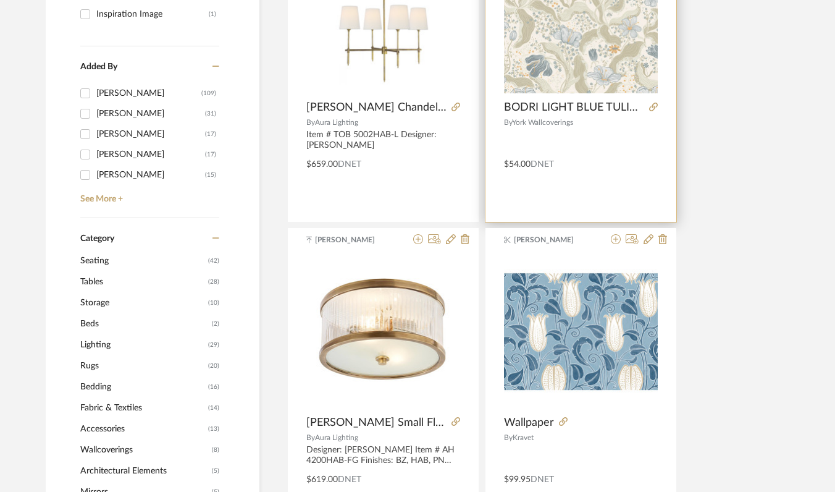
scroll to position [429, 0]
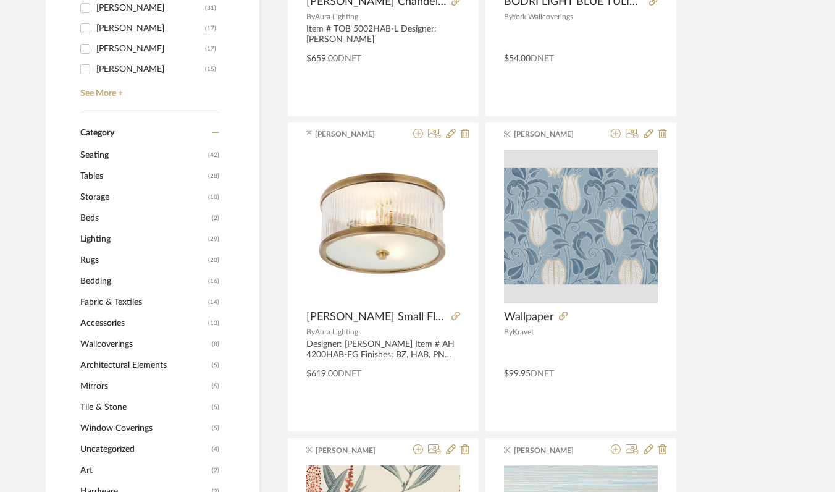
click at [573, 245] on div at bounding box center [581, 227] width 154 height 154
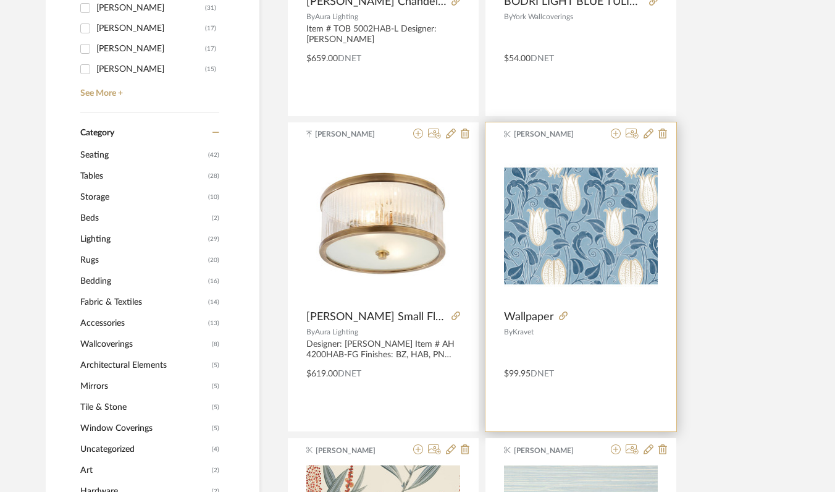
click at [526, 329] on span "Kravet" at bounding box center [523, 331] width 21 height 7
click at [562, 314] on icon at bounding box center [563, 315] width 9 height 9
click at [512, 315] on span "Wallpaper" at bounding box center [529, 317] width 50 height 14
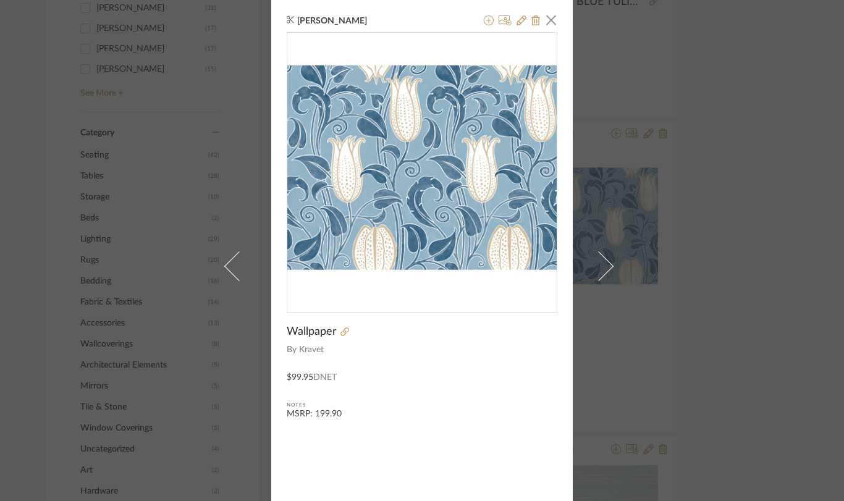
click at [411, 352] on span "Kravet" at bounding box center [428, 349] width 259 height 13
click at [674, 356] on div "[PERSON_NAME] × Wallpaper By Kravet $99.95 DNET Notes MSRP: 199.90" at bounding box center [422, 250] width 844 height 501
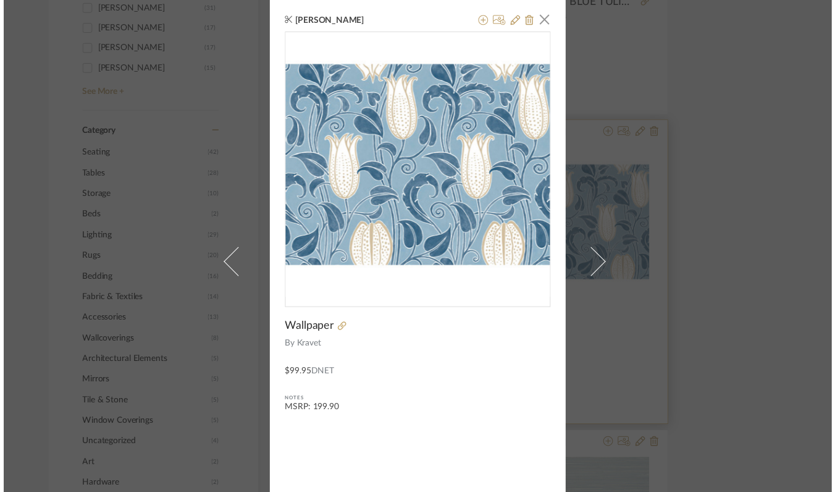
scroll to position [429, 0]
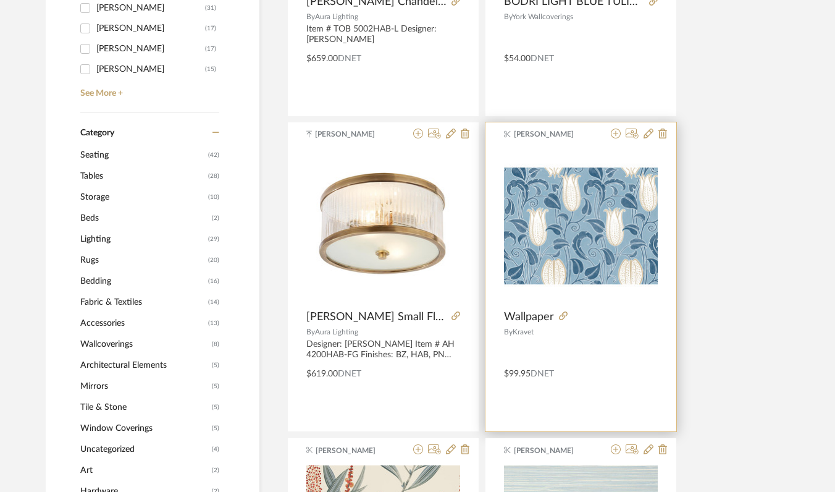
click at [586, 373] on div "$99.95 DNET" at bounding box center [581, 371] width 191 height 17
click at [586, 374] on div "$99.95 DNET" at bounding box center [581, 371] width 191 height 17
click at [586, 373] on div "$99.95 DNET" at bounding box center [581, 371] width 191 height 17
click at [514, 322] on span "Wallpaper" at bounding box center [529, 317] width 50 height 14
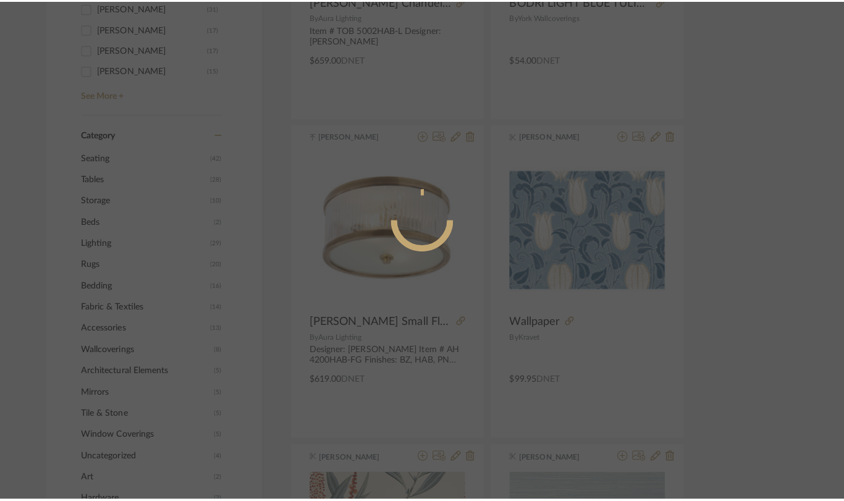
scroll to position [0, 0]
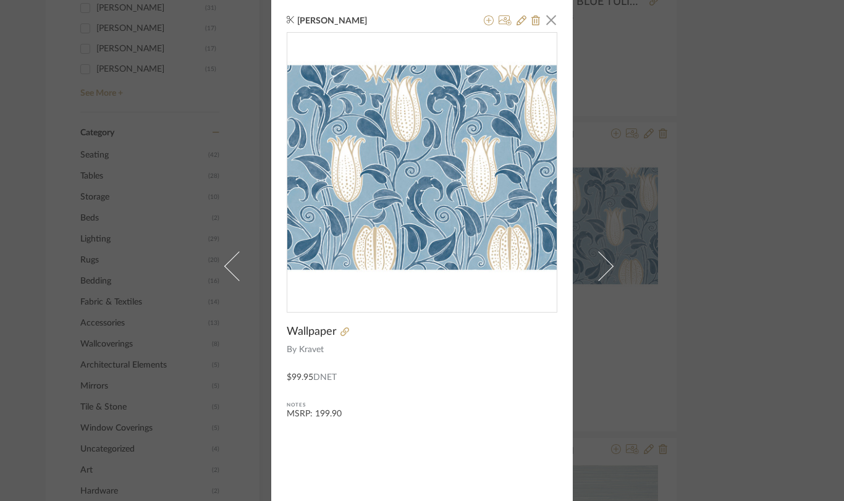
click at [591, 264] on span at bounding box center [599, 266] width 30 height 30
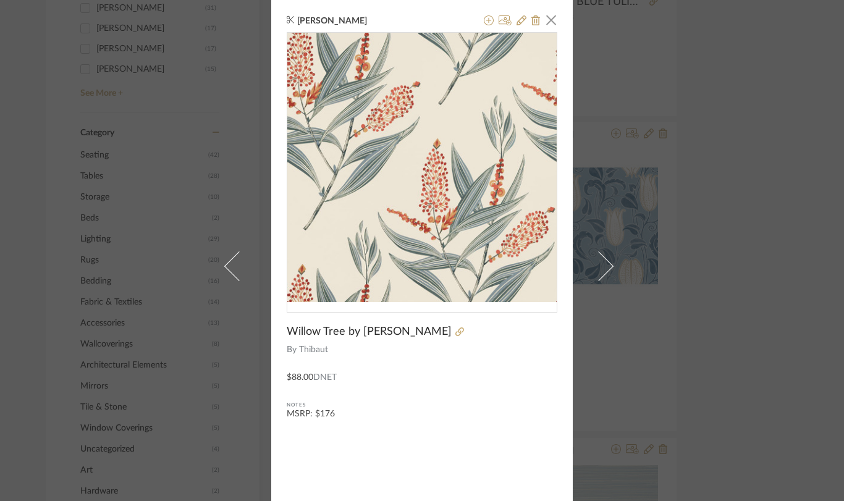
click at [224, 263] on span at bounding box center [239, 266] width 30 height 30
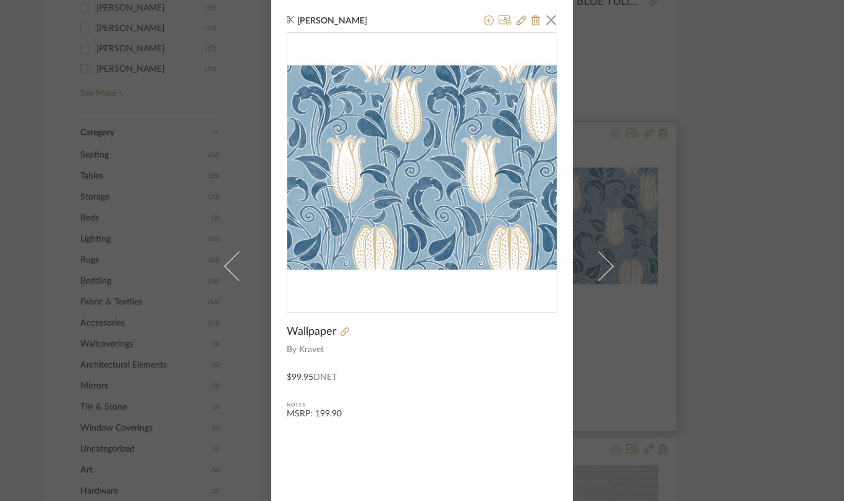
click at [641, 291] on div "[PERSON_NAME] × Wallpaper By Kravet $99.95 DNET Notes MSRP: 199.90" at bounding box center [422, 250] width 844 height 501
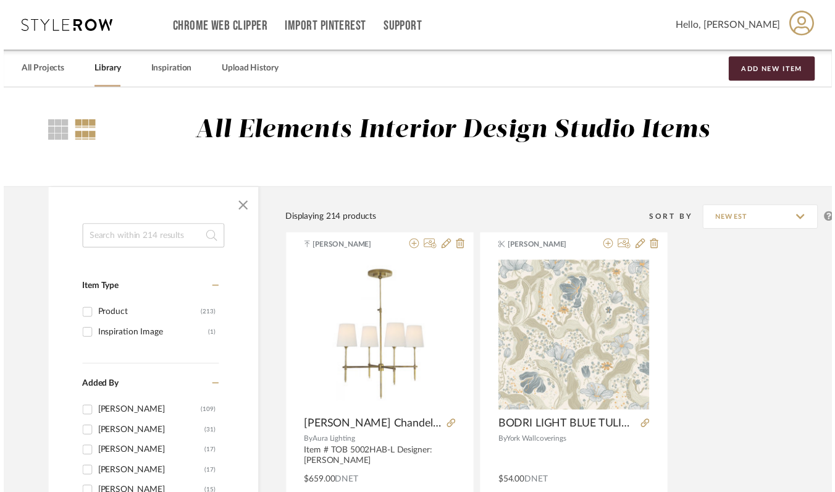
scroll to position [429, 0]
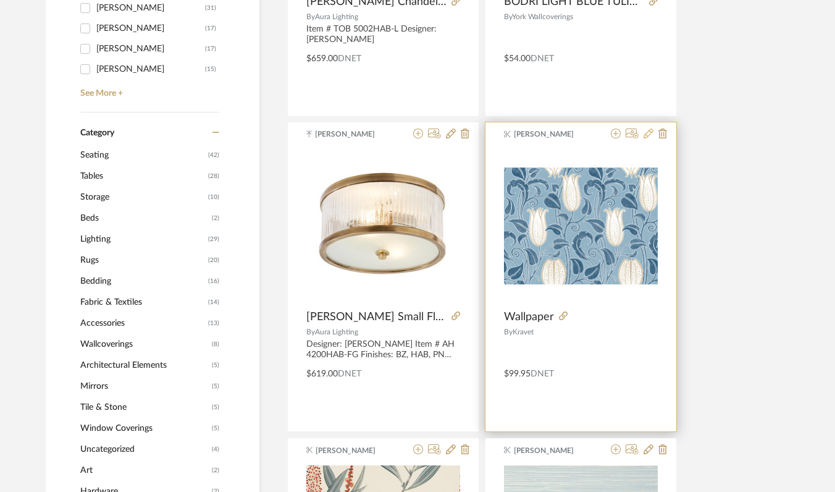
click at [648, 138] on icon at bounding box center [649, 133] width 10 height 10
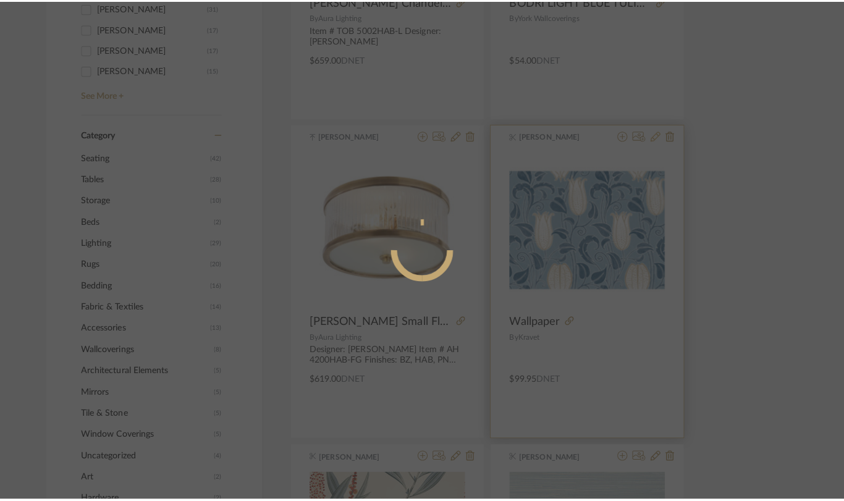
scroll to position [0, 0]
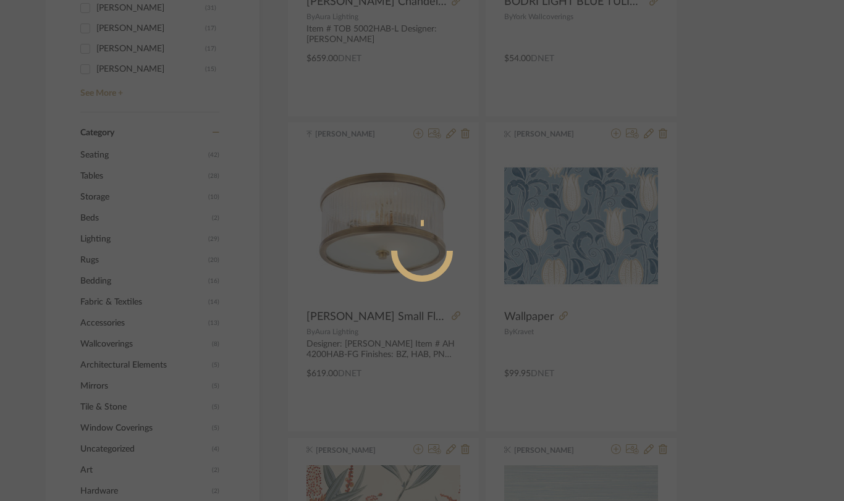
radio input "true"
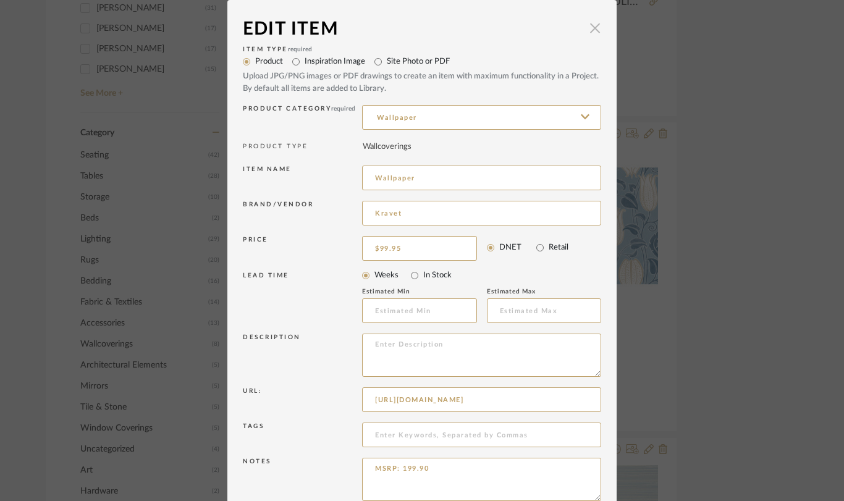
click at [590, 30] on span "button" at bounding box center [595, 27] width 25 height 25
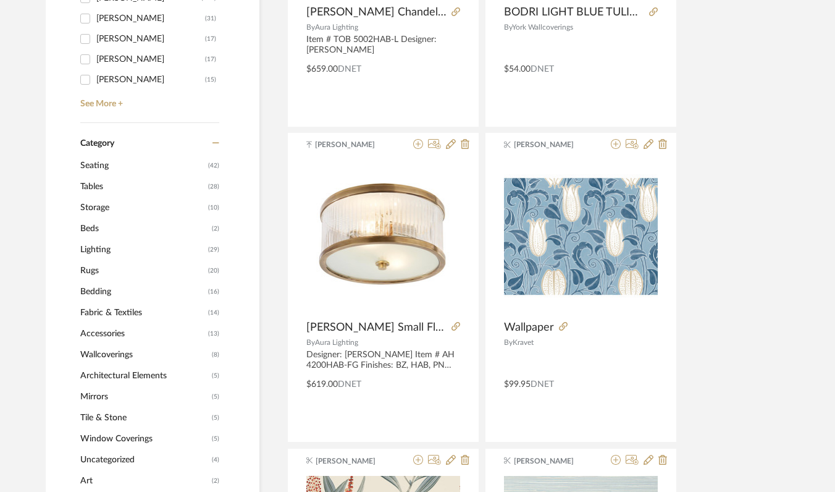
scroll to position [421, 0]
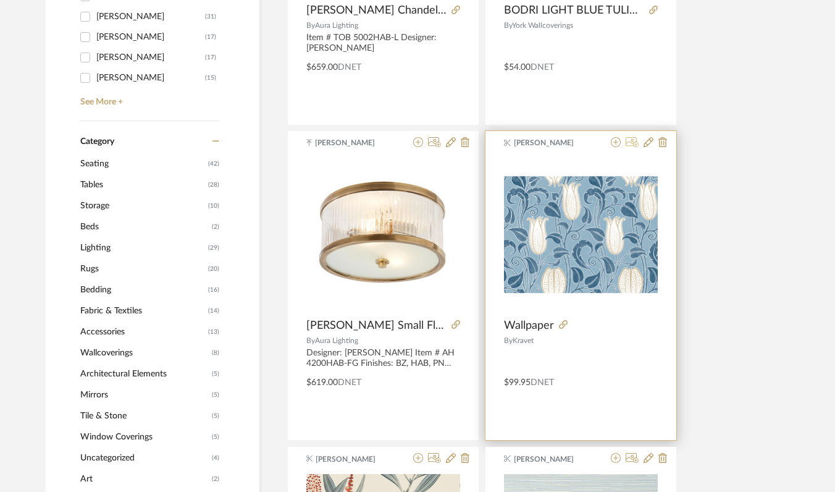
click at [631, 144] on icon at bounding box center [632, 142] width 13 height 10
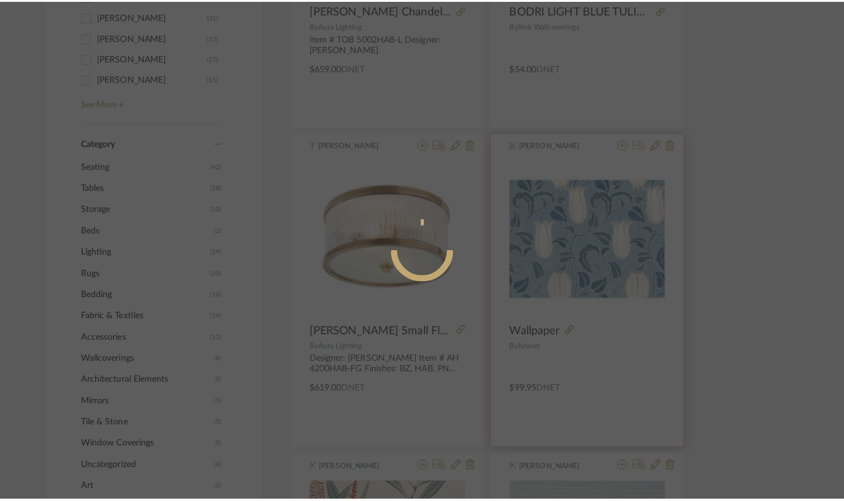
scroll to position [0, 0]
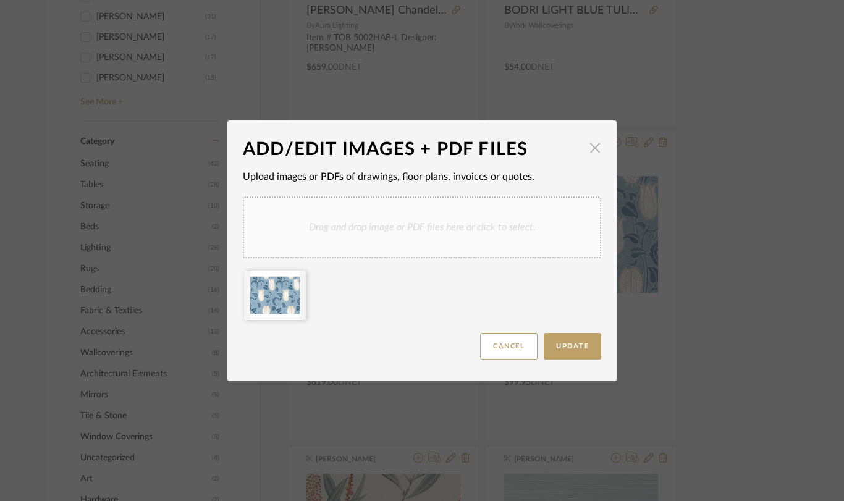
click at [589, 152] on span "button" at bounding box center [595, 148] width 25 height 25
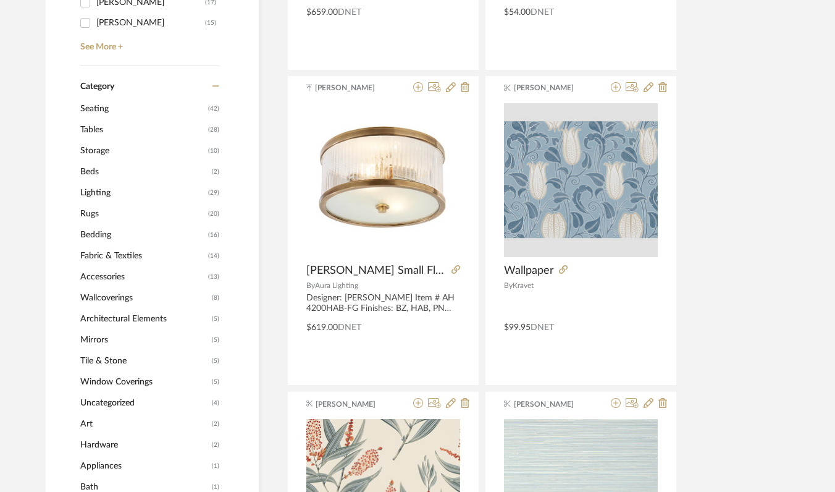
scroll to position [560, 0]
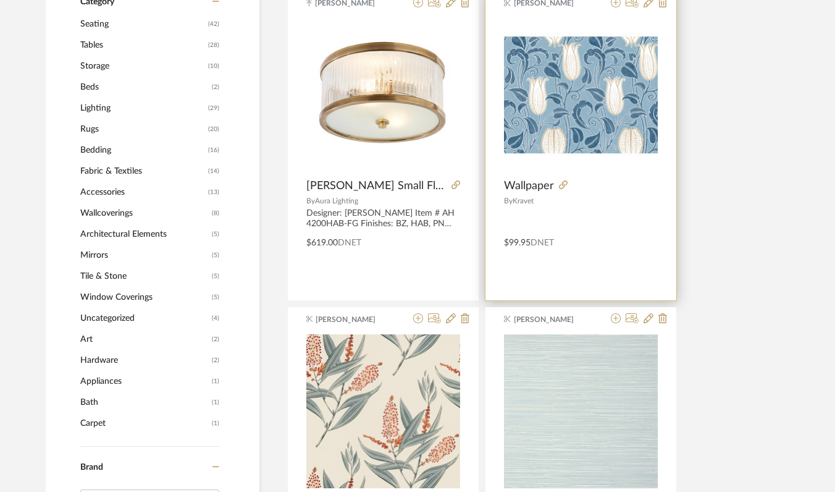
drag, startPoint x: 558, startPoint y: 238, endPoint x: 537, endPoint y: 217, distance: 30.1
click at [558, 238] on div "$99.95 DNET" at bounding box center [581, 240] width 191 height 17
click at [528, 204] on span "Kravet" at bounding box center [523, 200] width 21 height 7
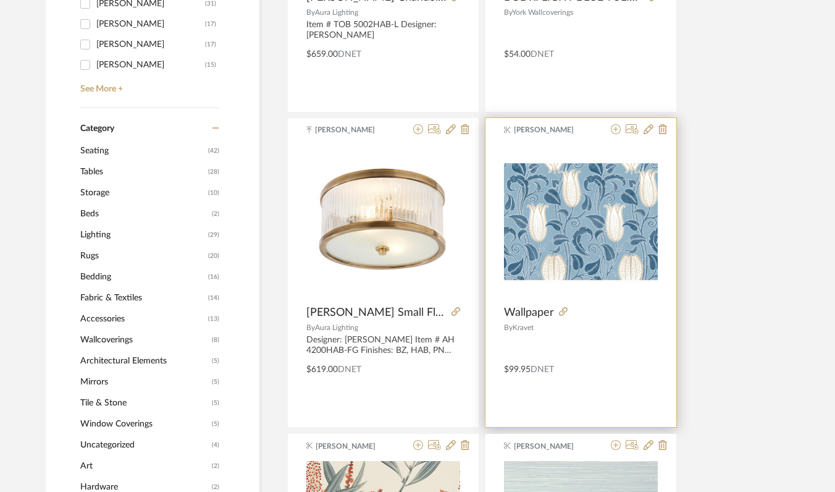
scroll to position [353, 0]
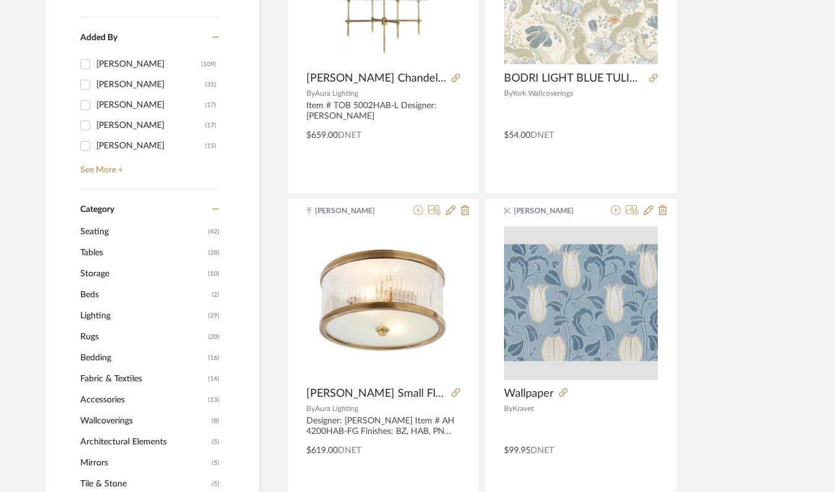
click at [555, 267] on div at bounding box center [581, 303] width 154 height 154
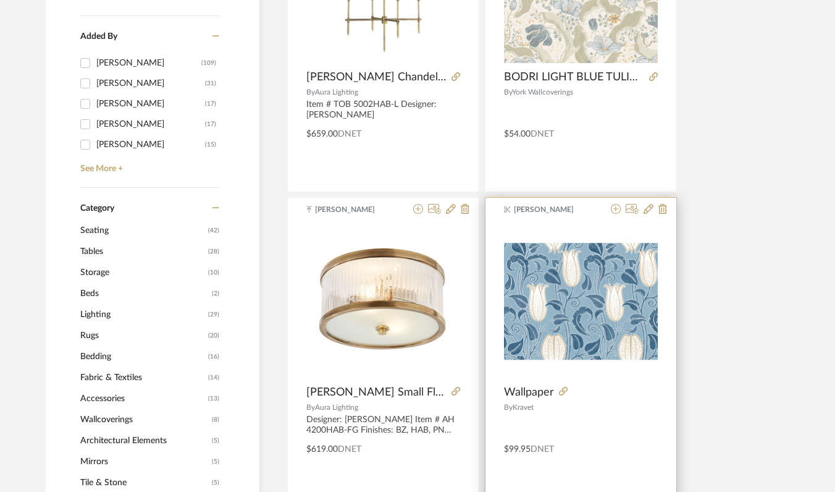
click at [502, 410] on product-brand "By [PERSON_NAME]" at bounding box center [581, 405] width 191 height 12
click at [509, 406] on span "By" at bounding box center [508, 406] width 9 height 7
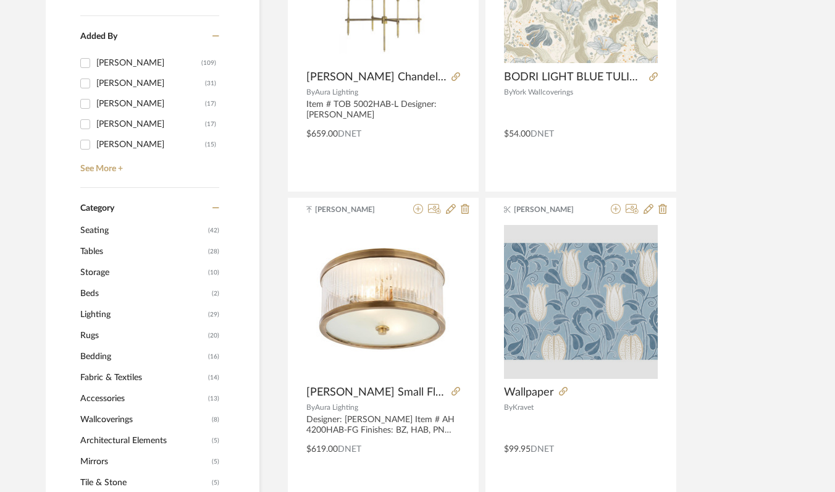
click at [520, 373] on div at bounding box center [581, 302] width 154 height 154
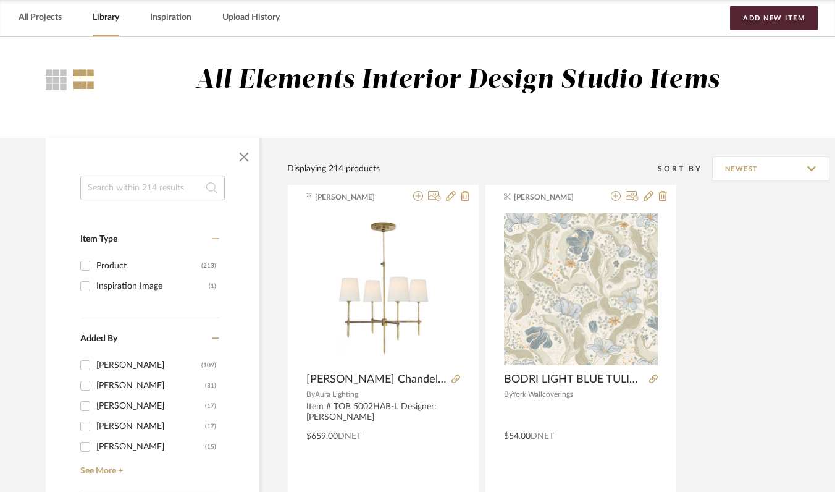
scroll to position [0, 0]
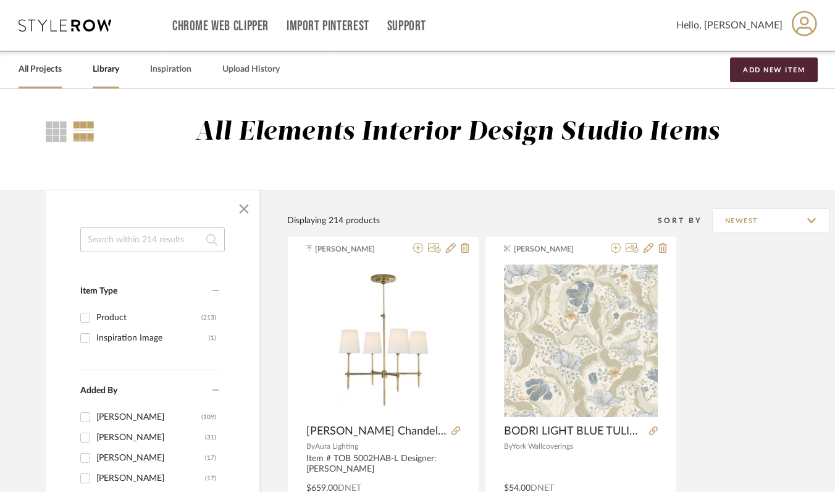
click at [39, 72] on link "All Projects" at bounding box center [40, 69] width 43 height 17
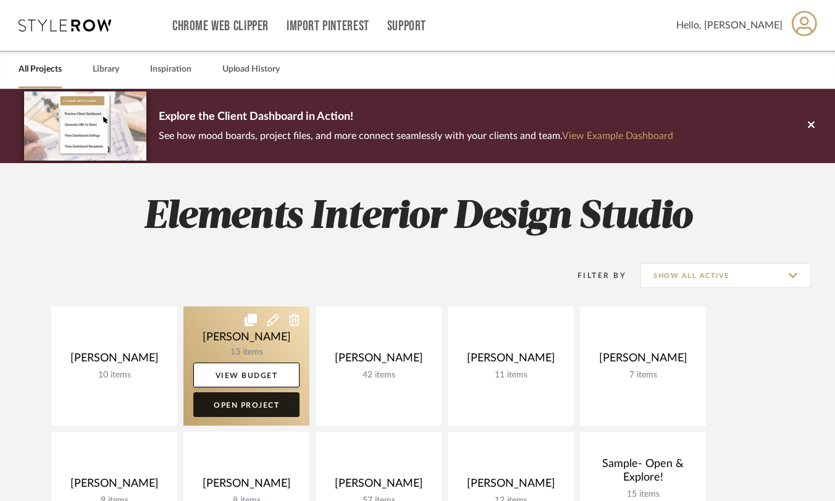
click at [254, 406] on link "Open Project" at bounding box center [246, 404] width 106 height 25
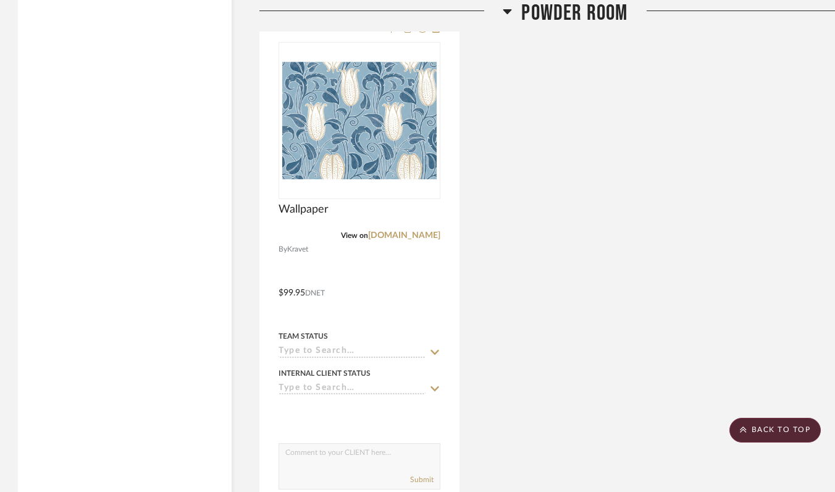
scroll to position [3241, 1]
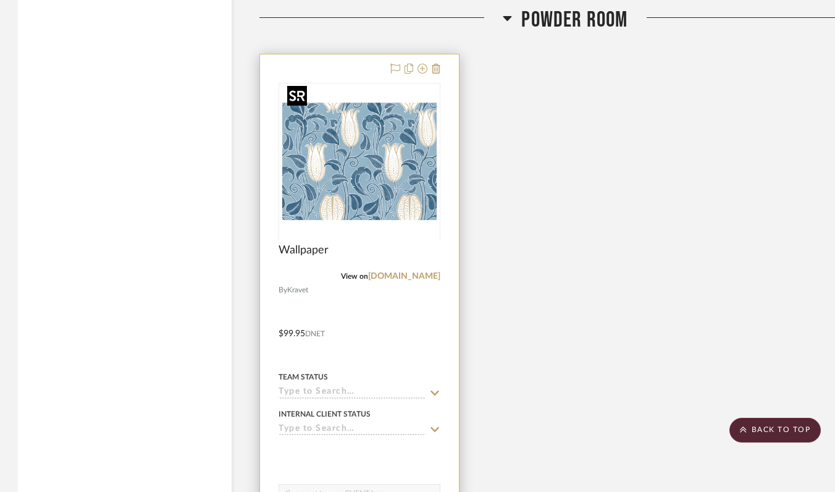
click at [403, 167] on div at bounding box center [360, 239] width 162 height 313
click at [408, 272] on link "[DOMAIN_NAME]" at bounding box center [404, 276] width 72 height 9
click at [337, 203] on img "0" at bounding box center [359, 161] width 154 height 154
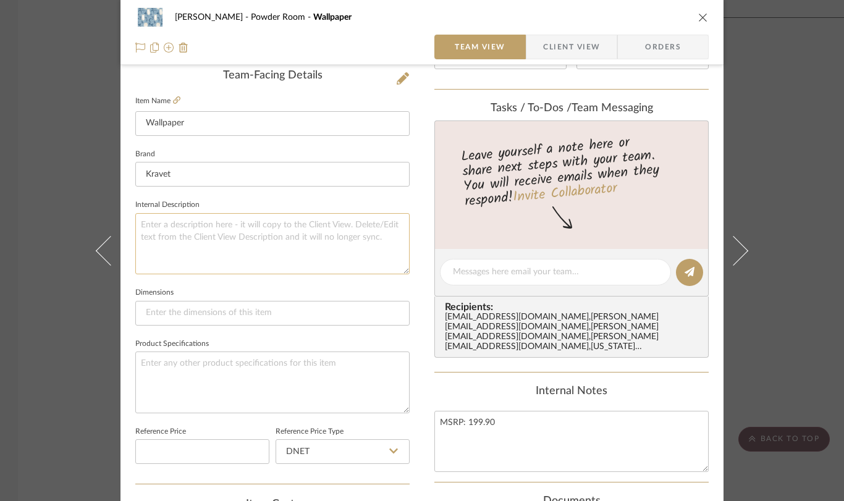
scroll to position [382, 0]
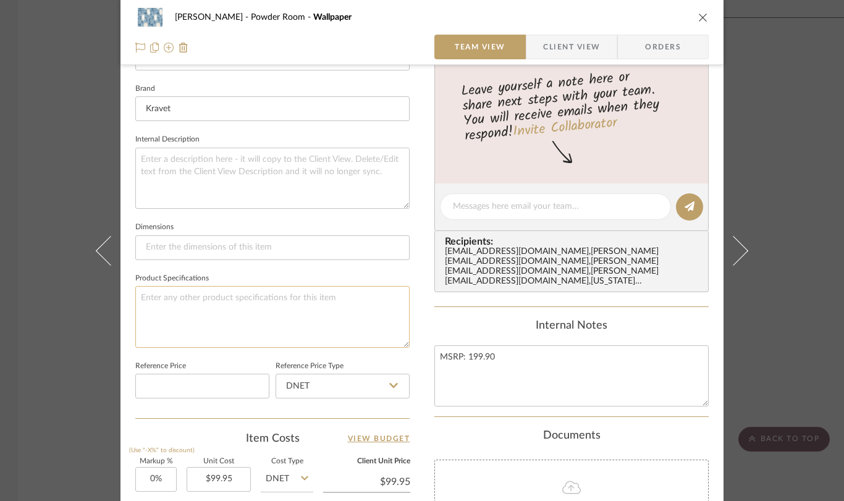
click at [259, 295] on textarea at bounding box center [272, 316] width 274 height 61
paste textarea "Kravet Design [PERSON_NAME] Arts & Crafts SKU W3933.516.0"
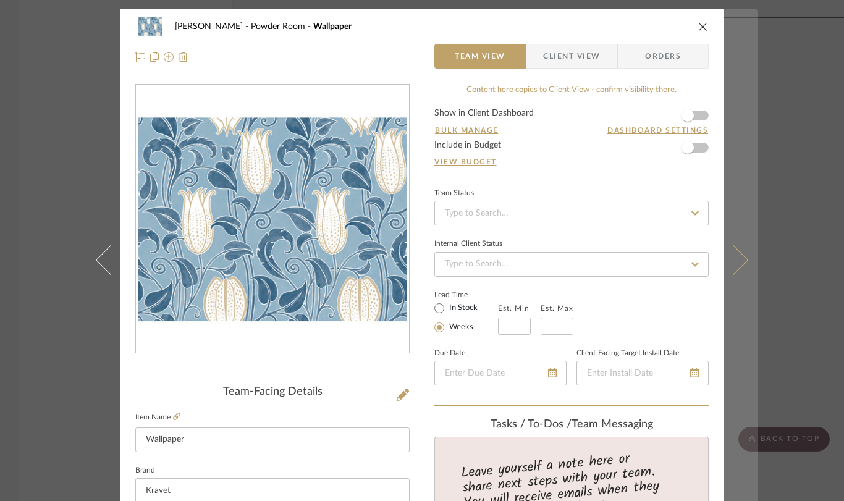
scroll to position [1, 0]
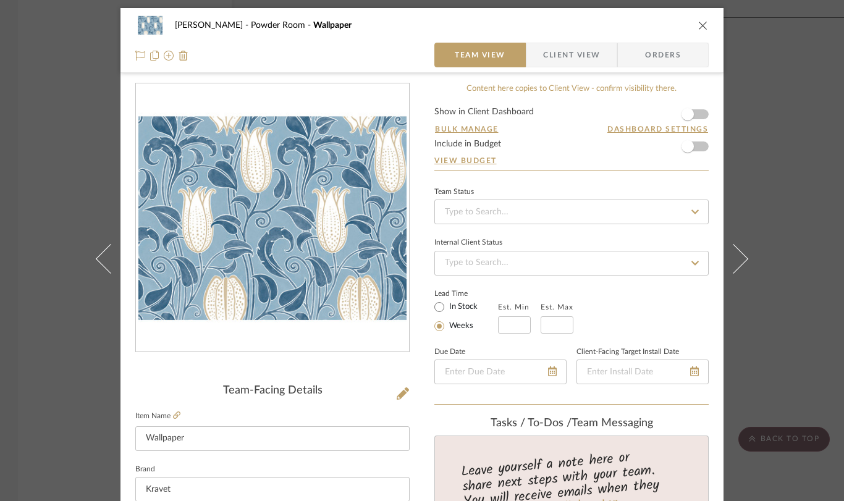
type textarea "Kravet Design [PERSON_NAME] Arts & Crafts SKU W3933.516.0"
click at [767, 176] on div "[PERSON_NAME] Powder Room Wallpaper Team View Client View Orders Team-Facing De…" at bounding box center [422, 250] width 844 height 501
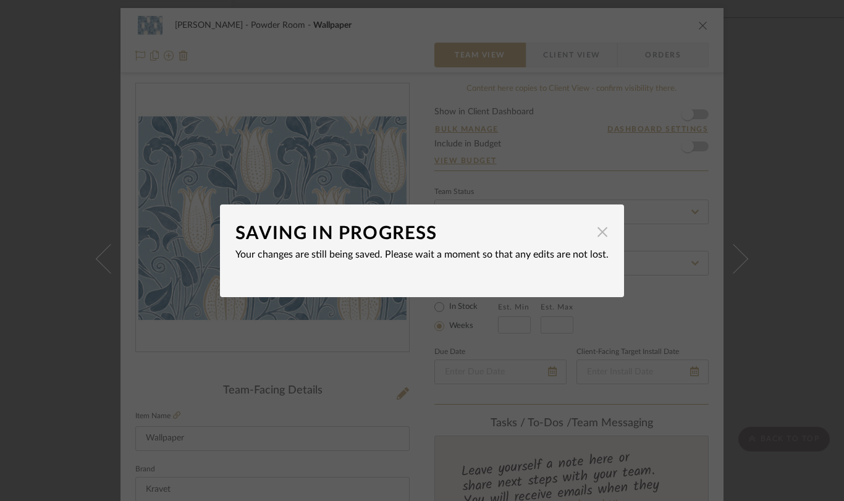
click at [599, 239] on span "button" at bounding box center [602, 232] width 25 height 25
